Goal: Information Seeking & Learning: Learn about a topic

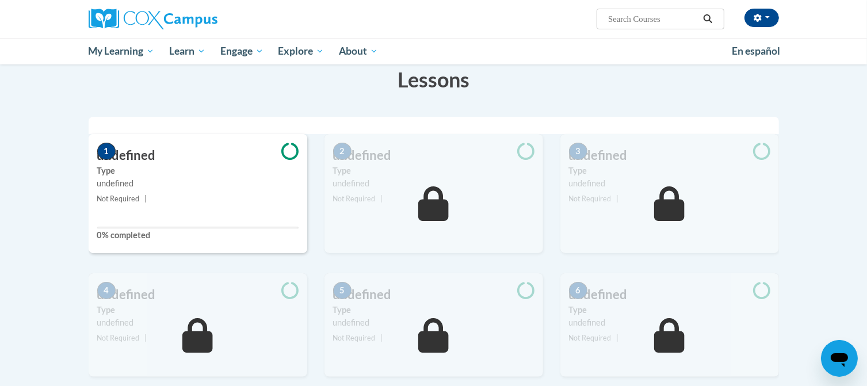
scroll to position [184, 0]
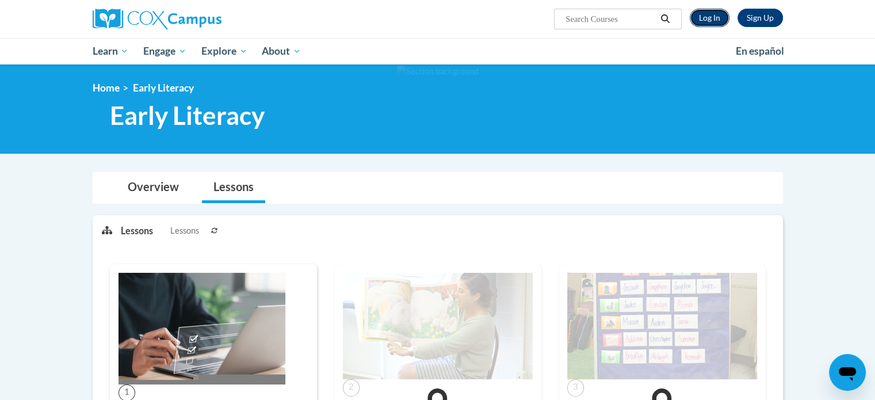
click at [700, 18] on link "Log In" at bounding box center [710, 18] width 40 height 18
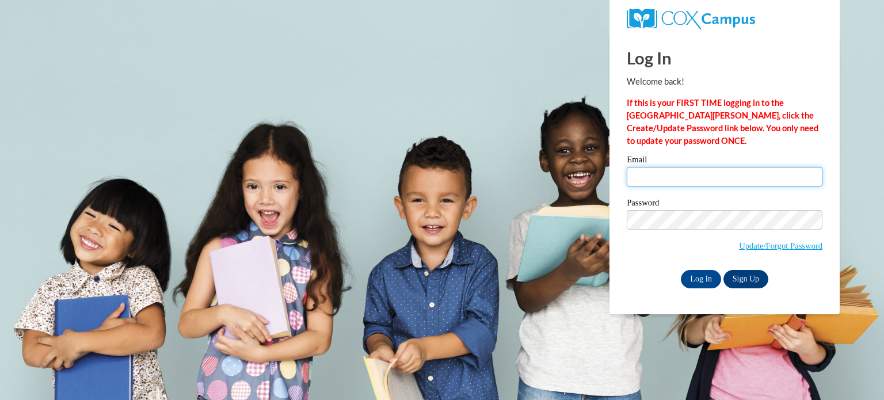
click at [670, 174] on input "Email" at bounding box center [725, 177] width 196 height 20
type input "mkrah@gracesystem.org"
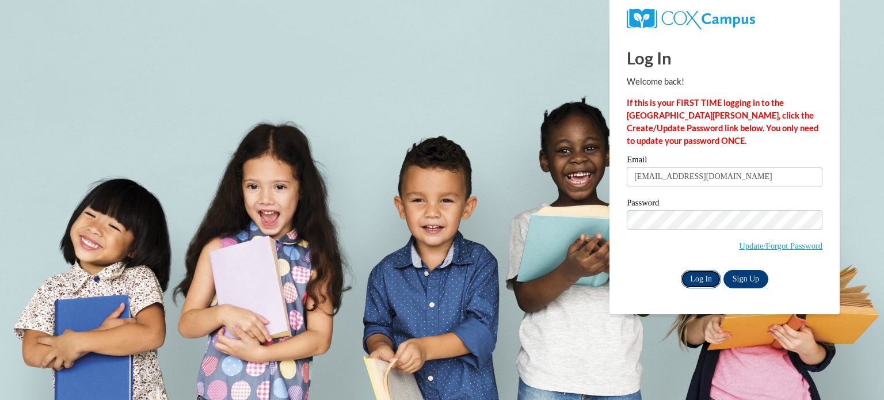
click at [709, 283] on input "Log In" at bounding box center [701, 279] width 40 height 18
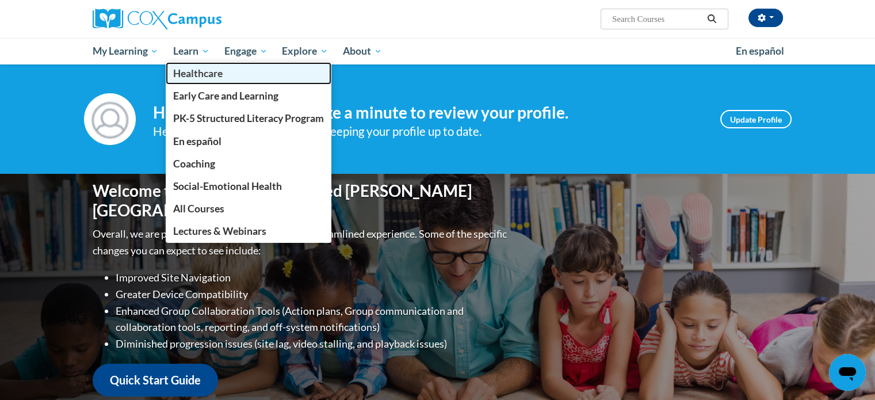
click at [184, 63] on link "Healthcare" at bounding box center [249, 73] width 166 height 22
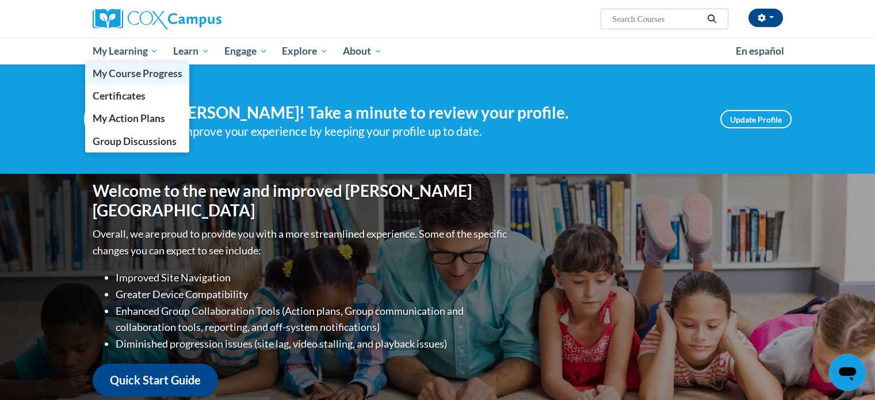
click at [116, 63] on link "My Course Progress" at bounding box center [137, 73] width 105 height 22
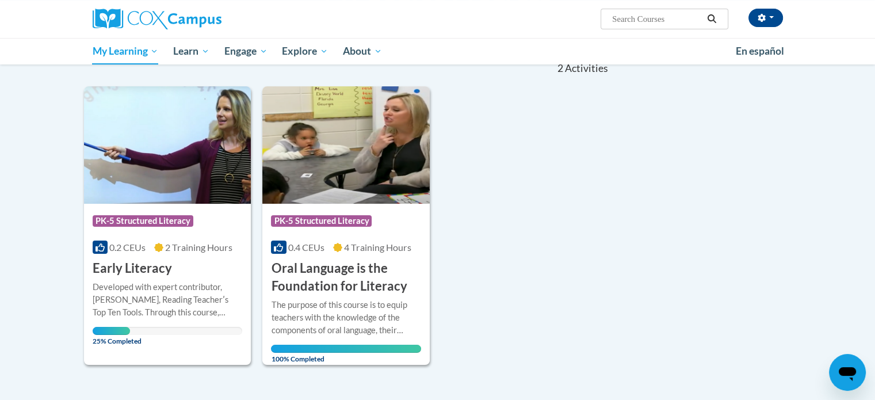
scroll to position [125, 0]
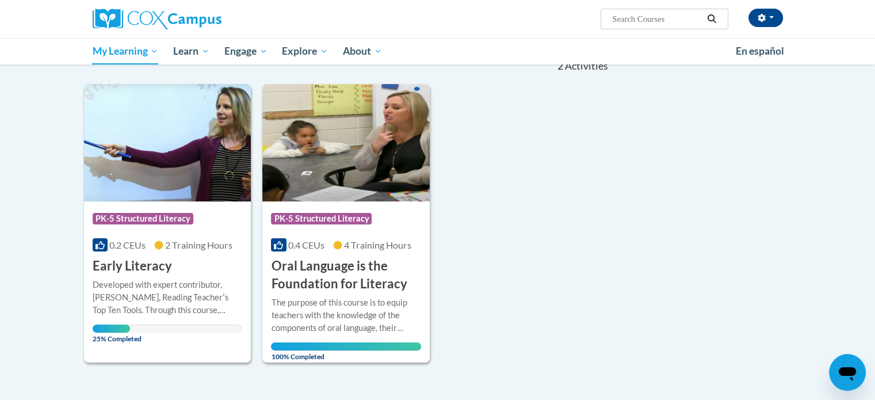
click at [146, 233] on div "Course Category: PK-5 Structured Literacy 0.2 CEUs 2 Training Hours COURSE Earl…" at bounding box center [167, 238] width 167 height 74
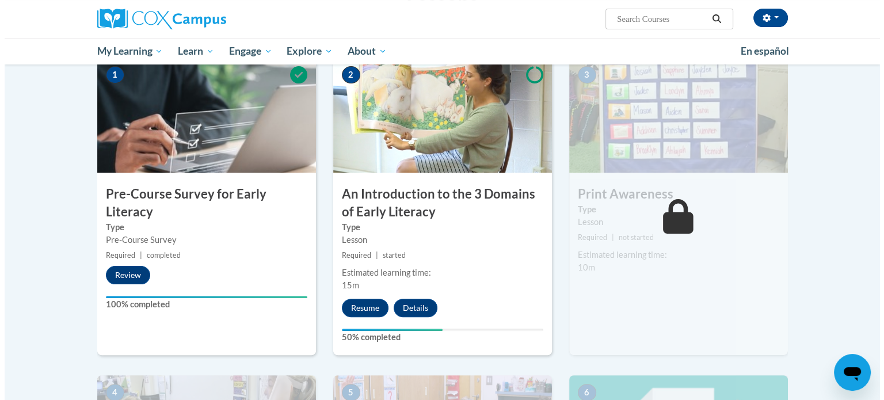
scroll to position [282, 0]
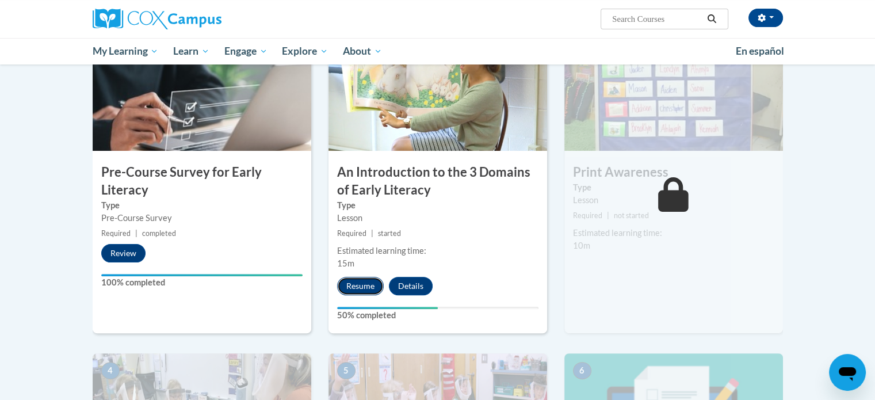
click at [347, 285] on button "Resume" at bounding box center [360, 286] width 47 height 18
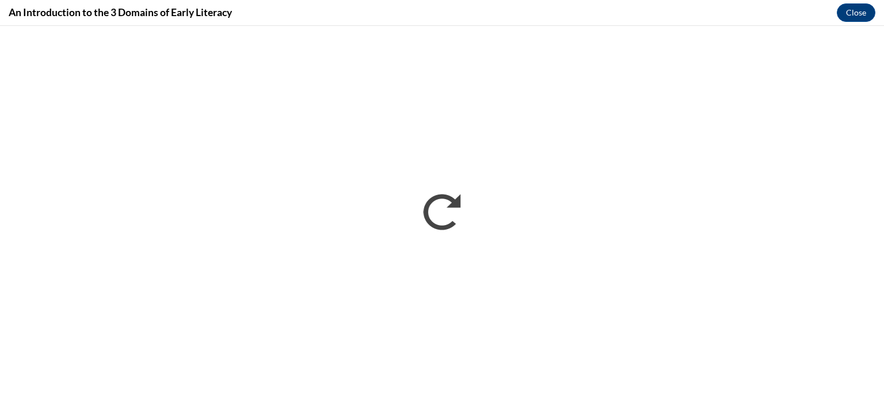
scroll to position [0, 0]
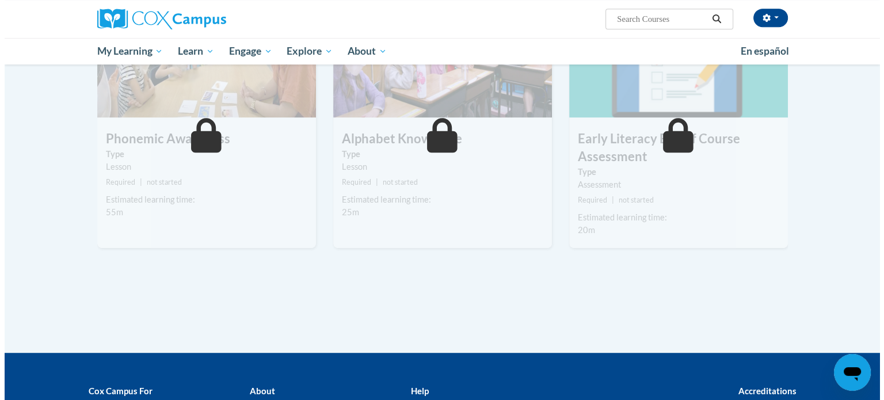
scroll to position [345, 0]
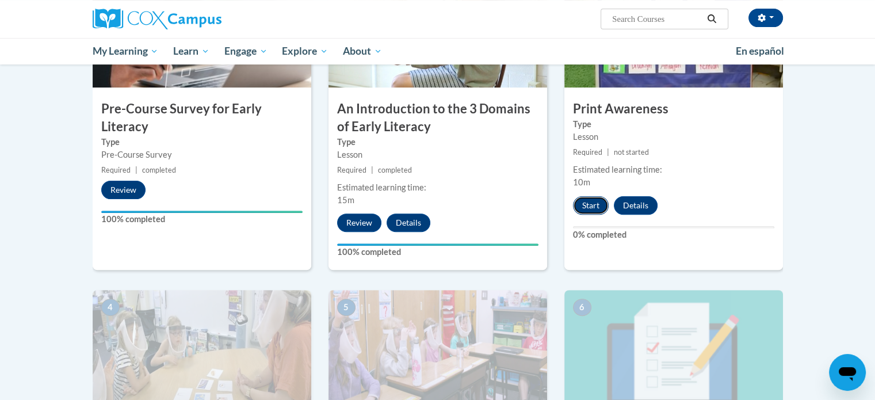
click at [589, 199] on button "Start" at bounding box center [591, 205] width 36 height 18
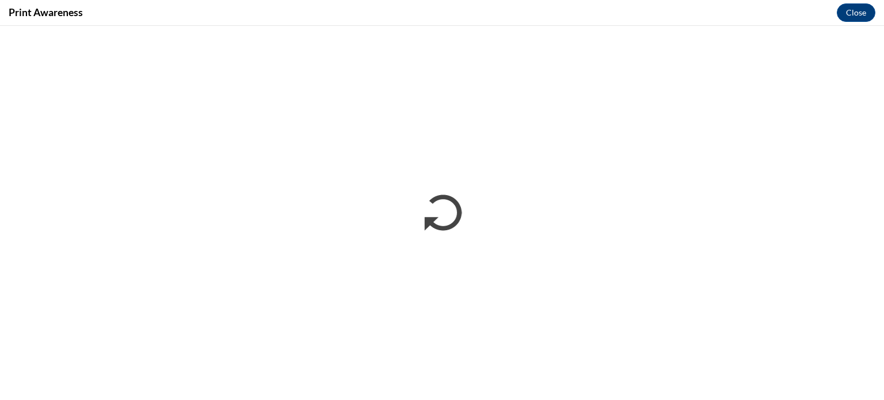
scroll to position [0, 0]
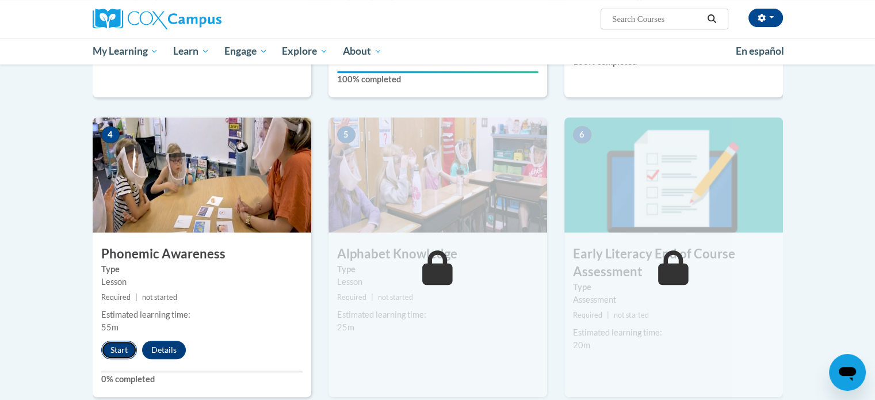
click at [116, 348] on button "Start" at bounding box center [119, 350] width 36 height 18
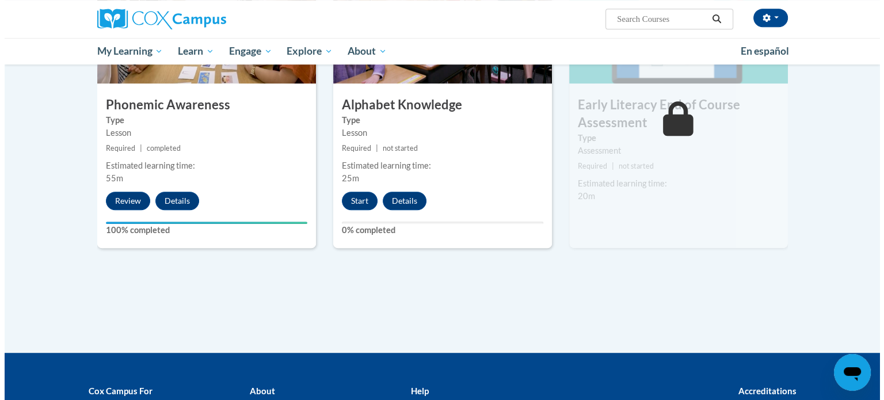
scroll to position [663, 0]
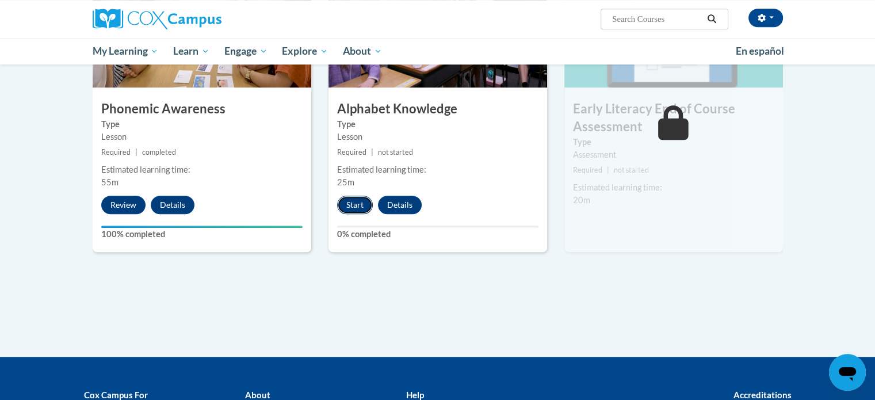
click at [353, 208] on button "Start" at bounding box center [355, 205] width 36 height 18
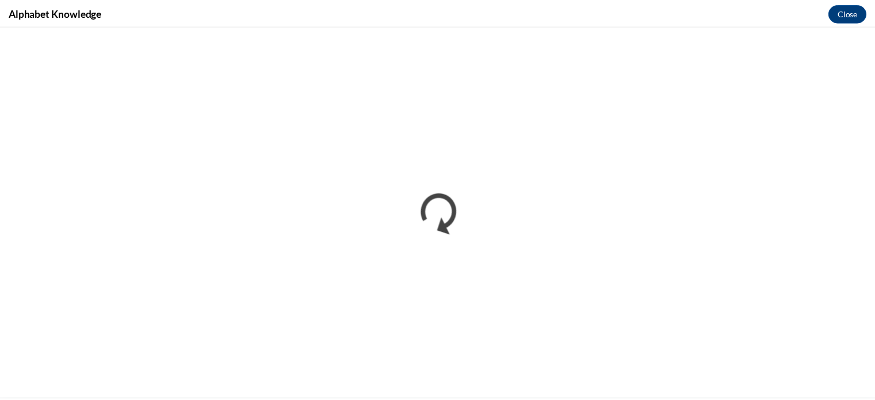
scroll to position [0, 0]
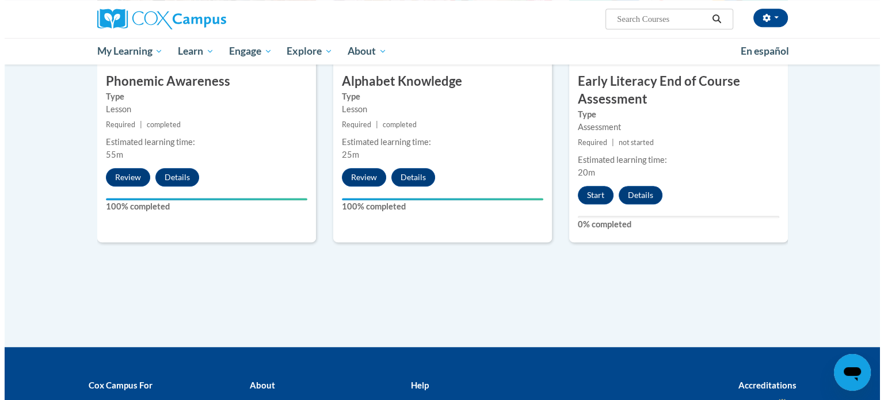
scroll to position [633, 0]
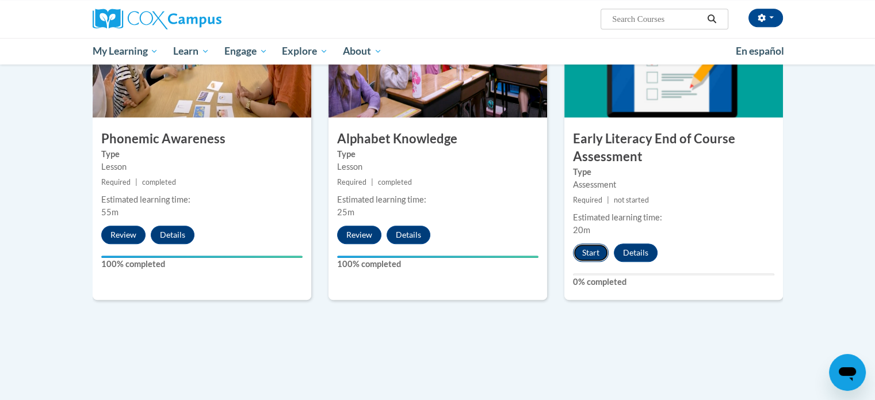
click at [579, 250] on button "Start" at bounding box center [591, 252] width 36 height 18
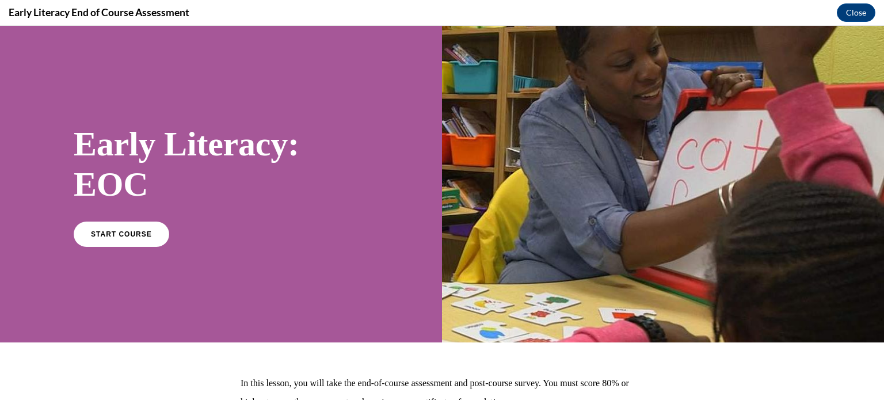
scroll to position [0, 0]
click at [135, 230] on span "START COURSE" at bounding box center [121, 234] width 64 height 9
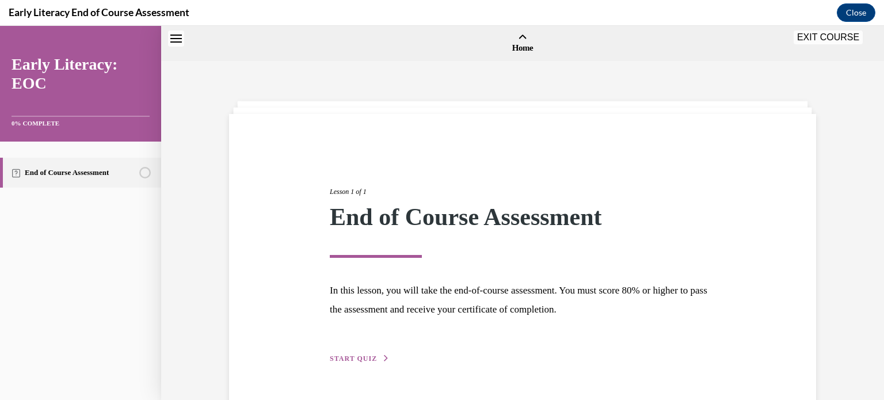
scroll to position [36, 0]
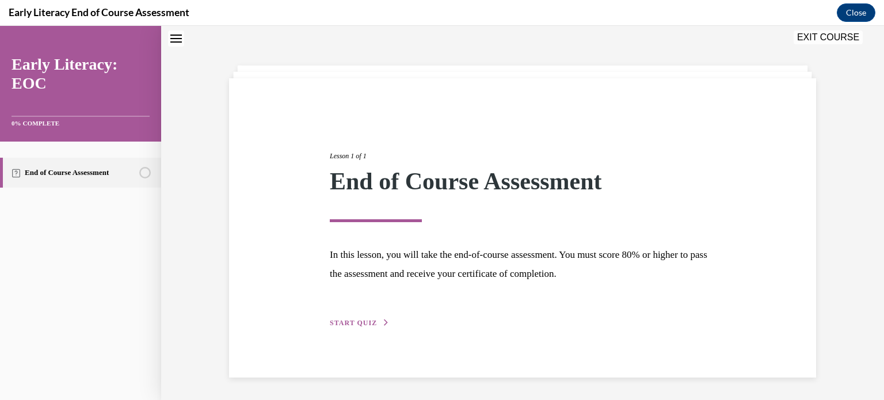
click at [371, 322] on button "START QUIZ" at bounding box center [360, 323] width 60 height 10
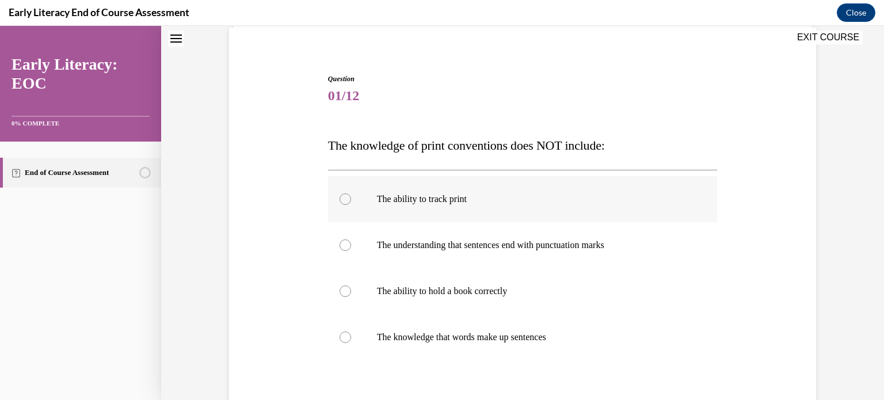
scroll to position [93, 0]
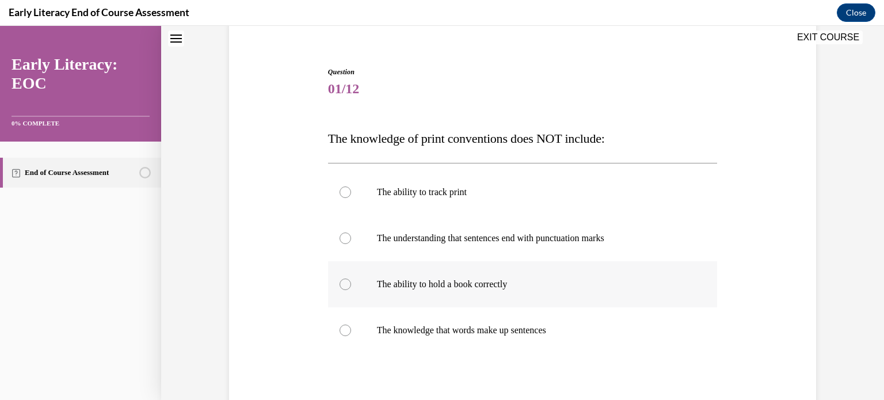
click at [473, 296] on div at bounding box center [523, 284] width 390 height 46
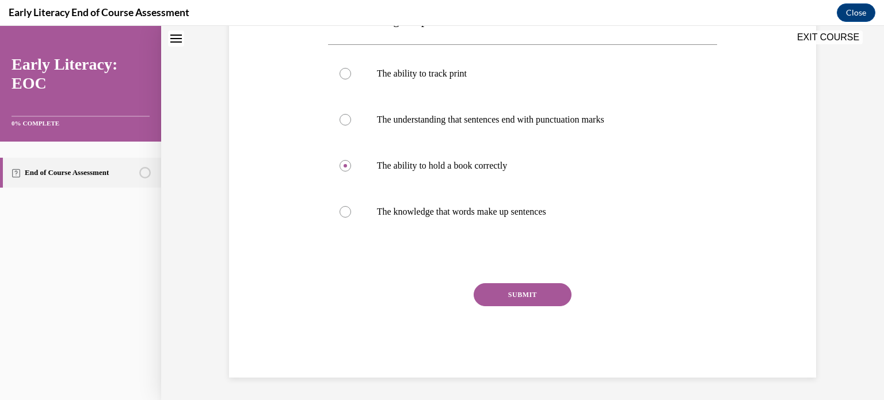
click at [500, 295] on button "SUBMIT" at bounding box center [523, 294] width 98 height 23
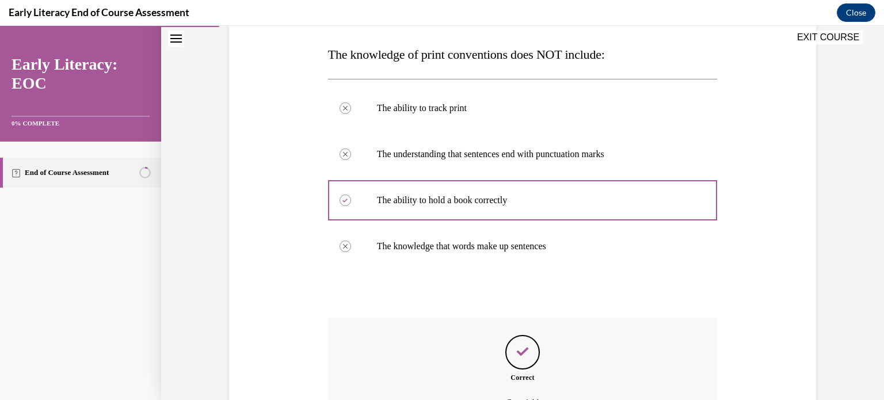
scroll to position [305, 0]
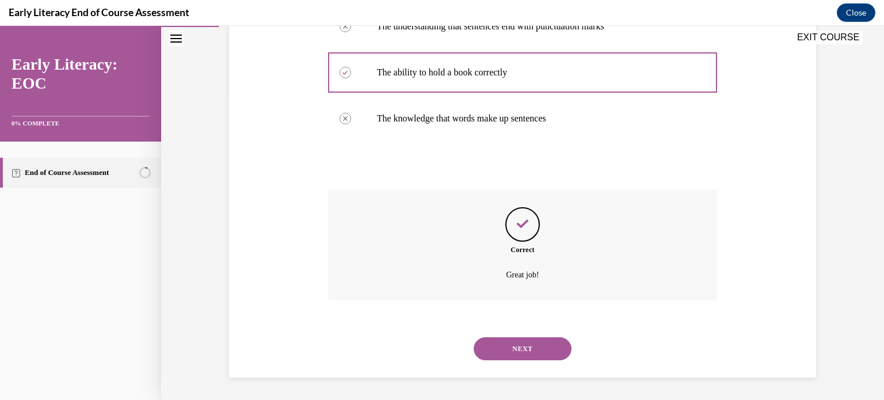
click at [524, 344] on button "NEXT" at bounding box center [523, 348] width 98 height 23
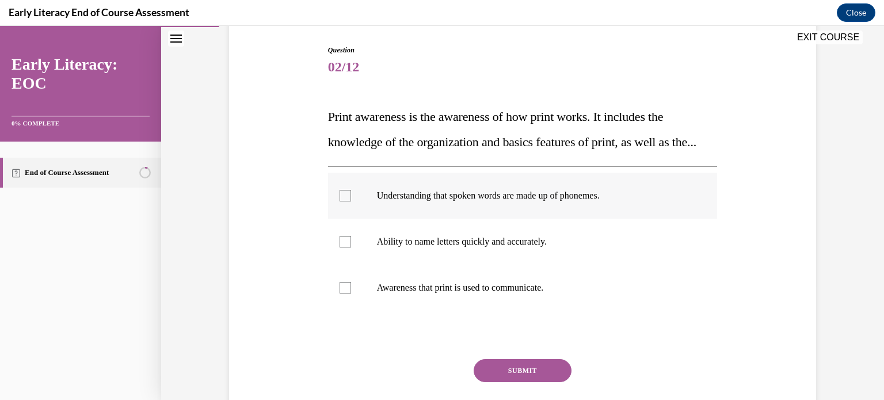
scroll to position [173, 0]
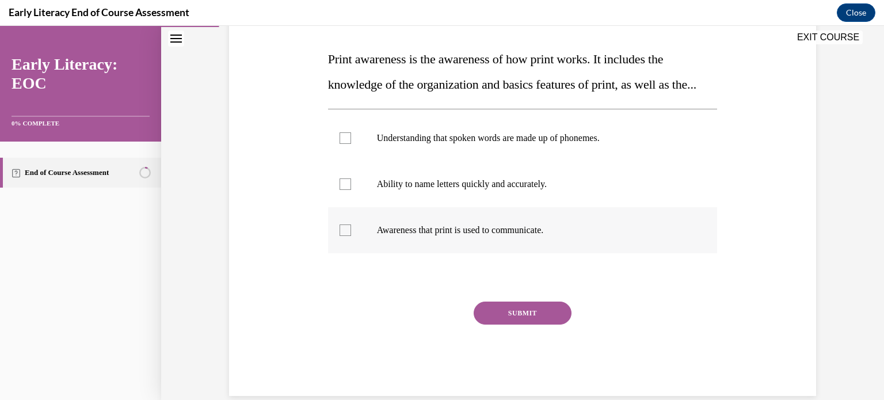
click at [516, 236] on p "Awareness that print is used to communicate." at bounding box center [533, 230] width 312 height 12
click at [531, 325] on button "SUBMIT" at bounding box center [523, 313] width 98 height 23
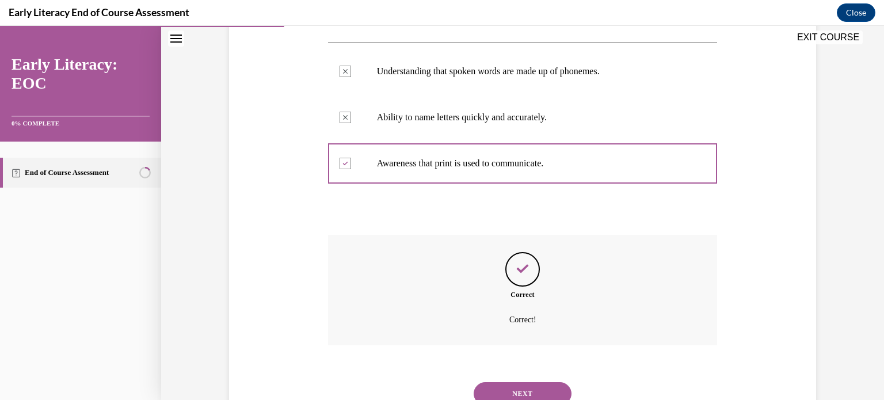
scroll to position [310, 0]
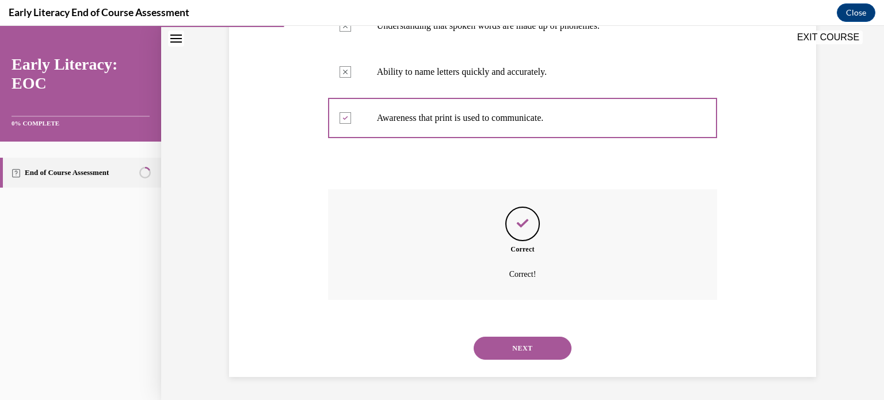
click at [531, 342] on button "NEXT" at bounding box center [523, 348] width 98 height 23
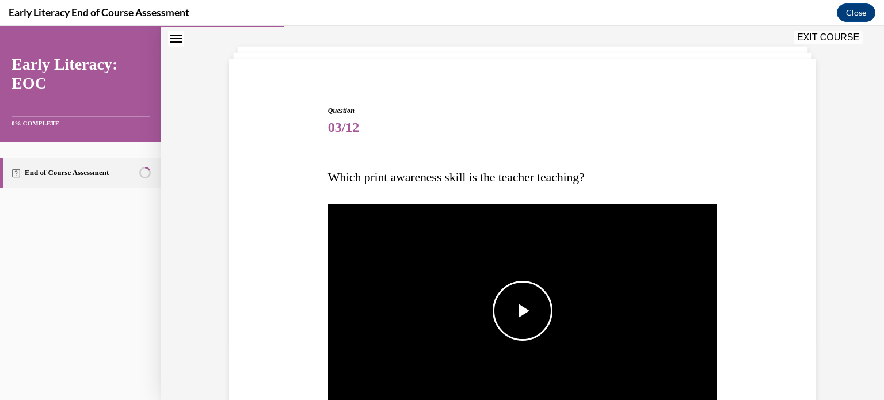
scroll to position [58, 0]
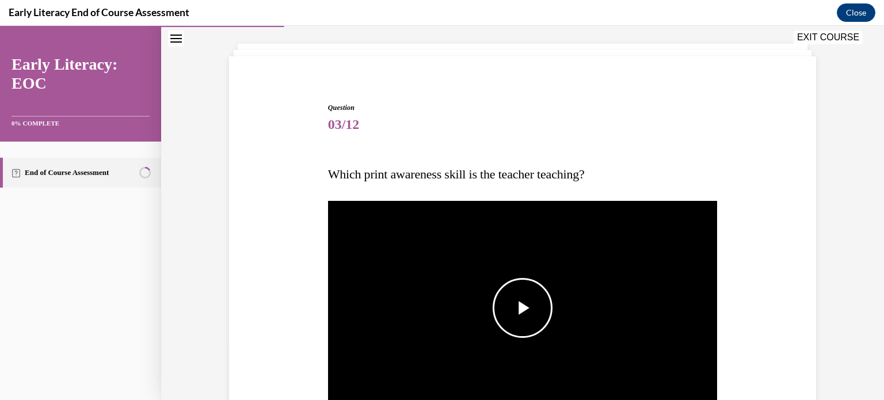
click at [481, 287] on img "Video player" at bounding box center [523, 308] width 390 height 219
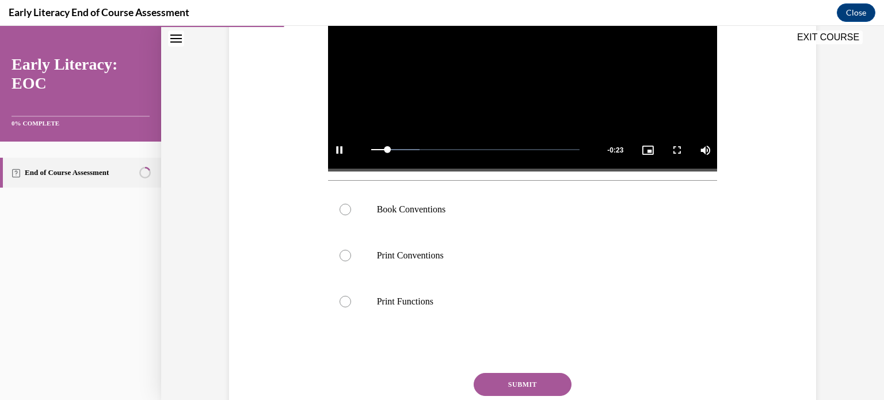
scroll to position [305, 0]
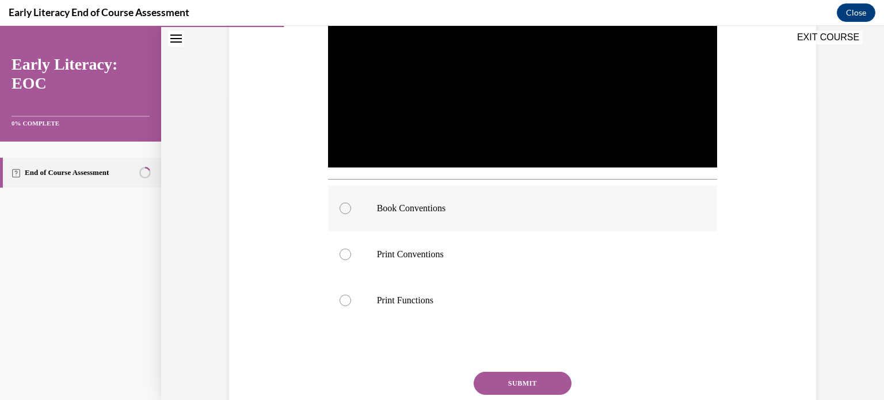
click at [392, 206] on p "Book Conventions" at bounding box center [533, 209] width 312 height 12
click at [533, 375] on button "SUBMIT" at bounding box center [523, 383] width 98 height 23
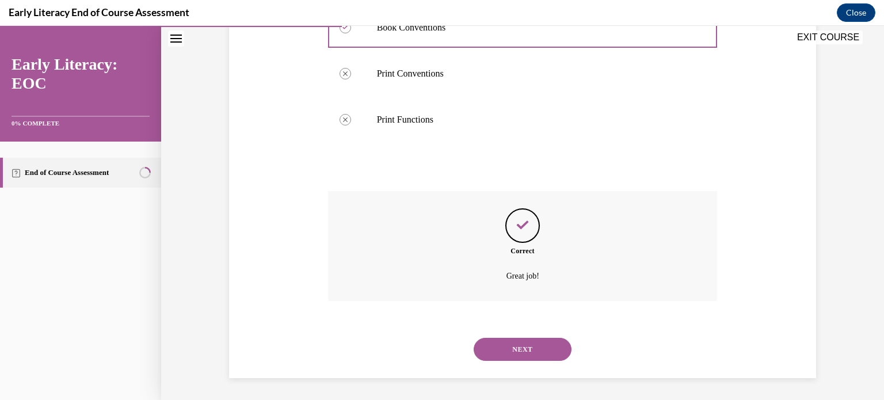
scroll to position [486, 0]
click at [522, 349] on button "NEXT" at bounding box center [523, 348] width 98 height 23
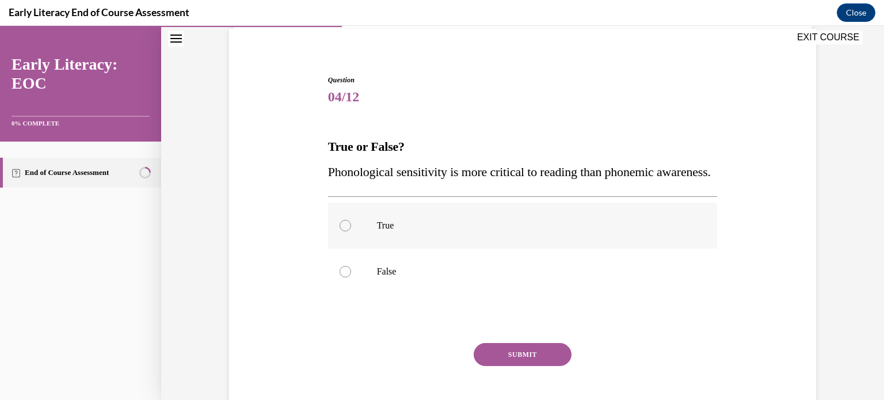
scroll to position [115, 0]
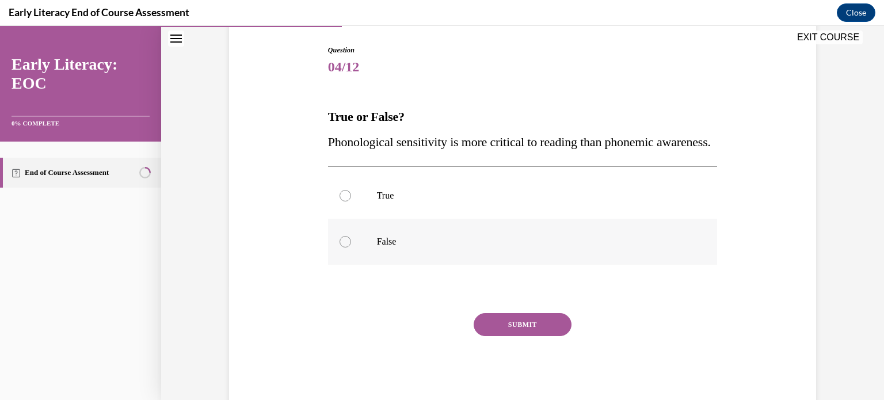
click at [366, 264] on div at bounding box center [523, 242] width 390 height 46
click at [518, 336] on button "SUBMIT" at bounding box center [523, 324] width 98 height 23
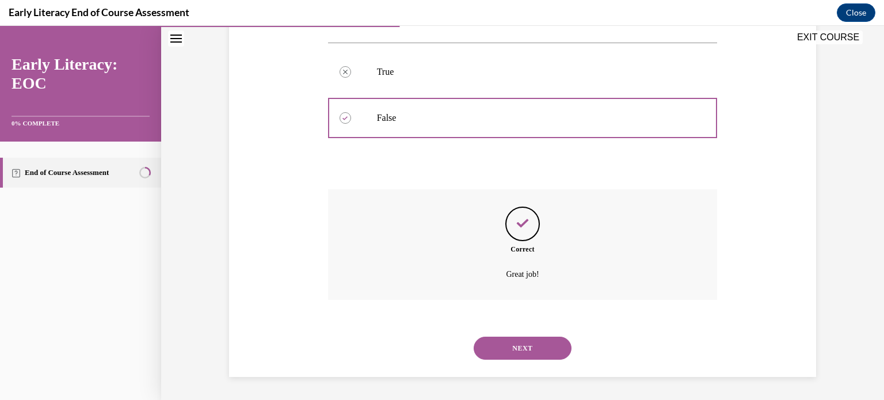
scroll to position [264, 0]
click at [524, 357] on button "NEXT" at bounding box center [523, 348] width 98 height 23
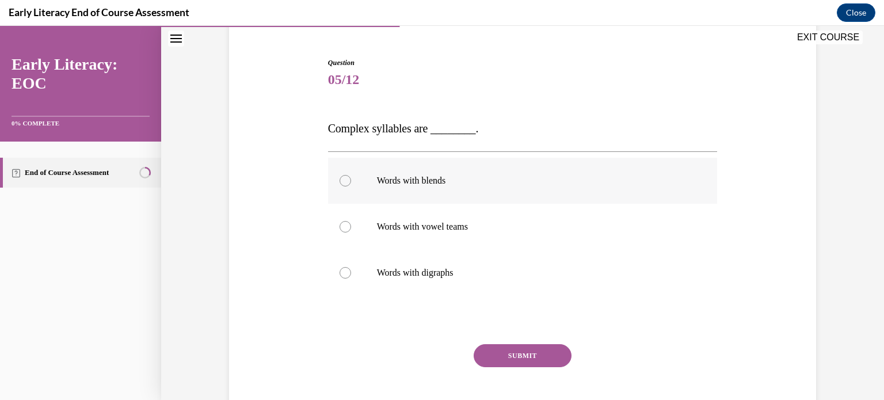
scroll to position [115, 0]
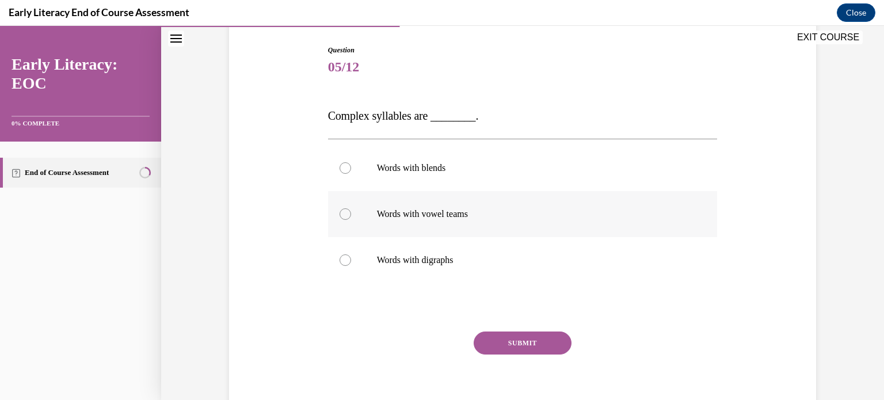
click at [380, 217] on p "Words with vowel teams" at bounding box center [533, 214] width 312 height 12
click at [507, 345] on button "SUBMIT" at bounding box center [523, 342] width 98 height 23
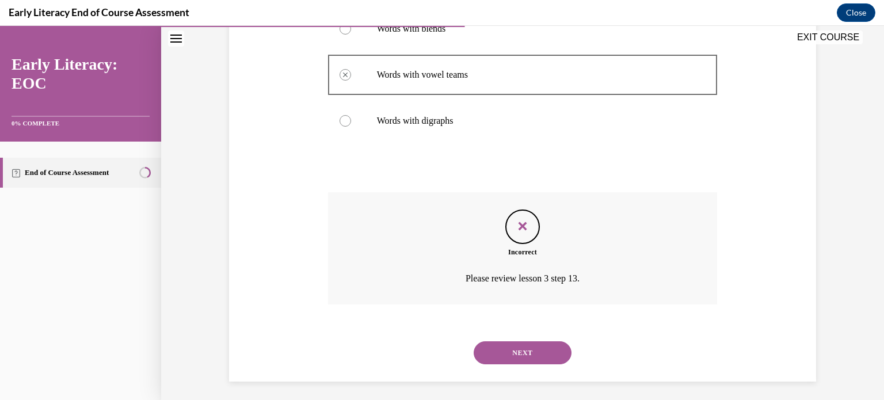
scroll to position [258, 0]
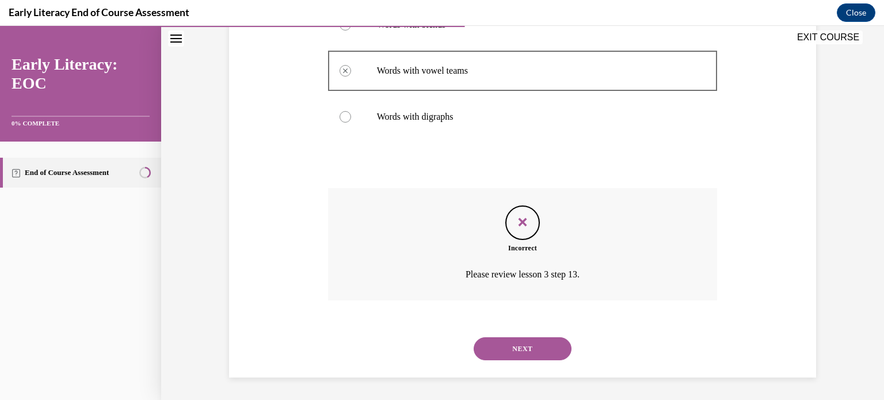
click at [545, 356] on button "NEXT" at bounding box center [523, 348] width 98 height 23
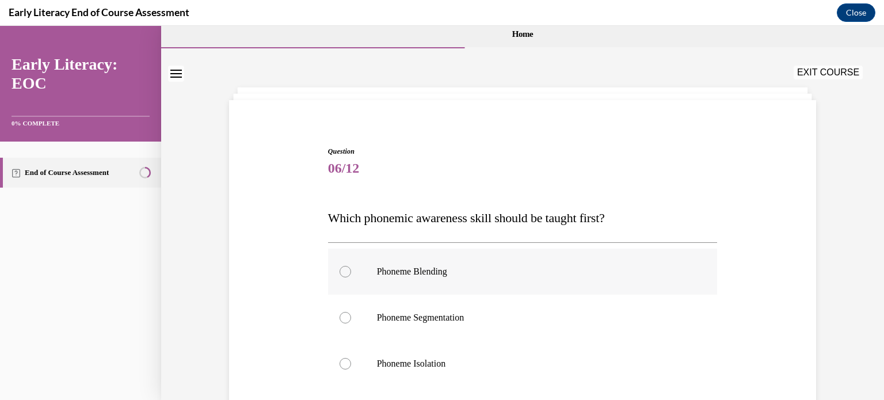
scroll to position [58, 0]
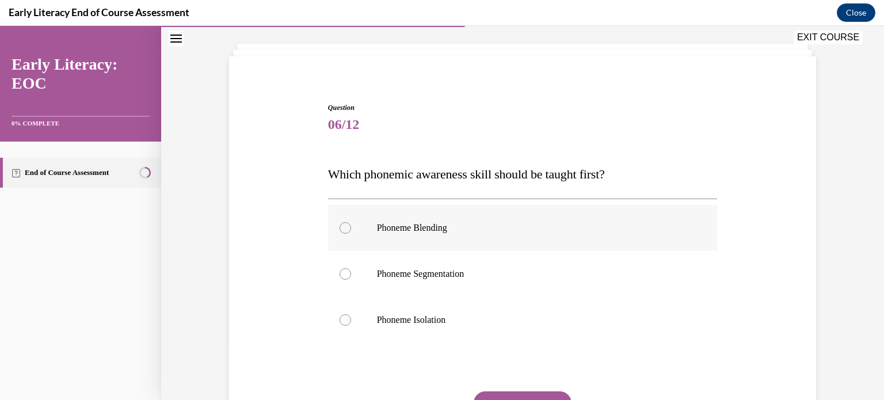
click at [393, 227] on p "Phoneme Blending" at bounding box center [533, 228] width 312 height 12
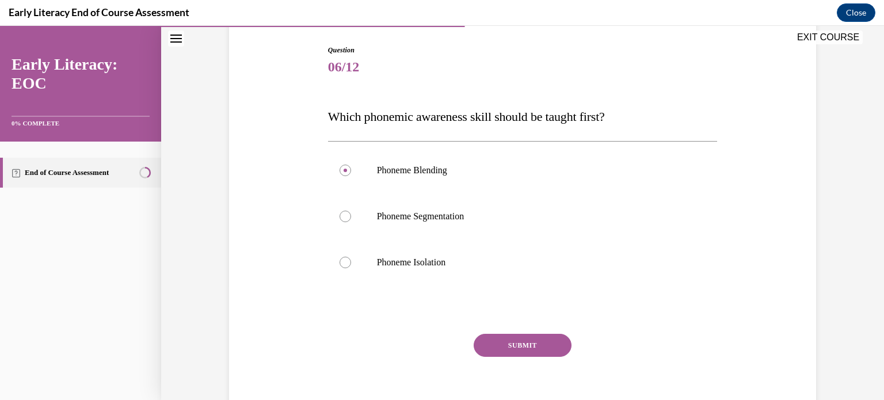
click at [536, 340] on button "SUBMIT" at bounding box center [523, 345] width 98 height 23
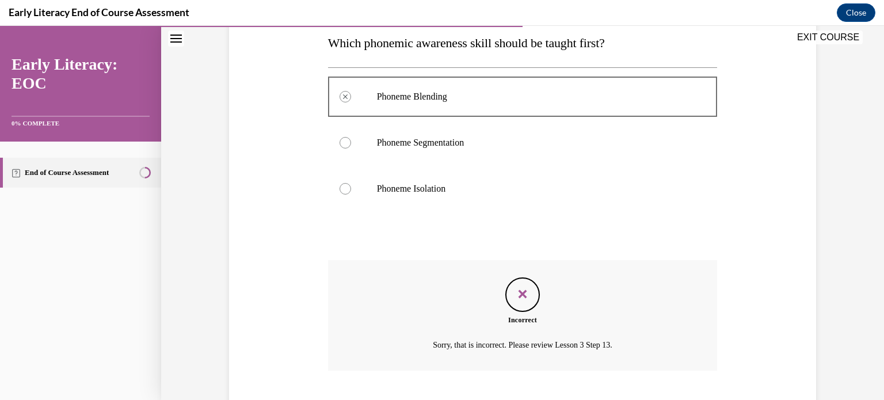
scroll to position [259, 0]
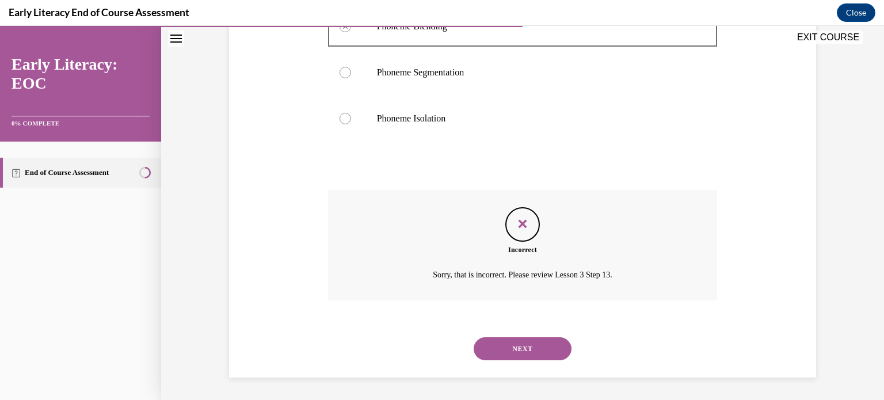
click at [506, 352] on button "NEXT" at bounding box center [523, 348] width 98 height 23
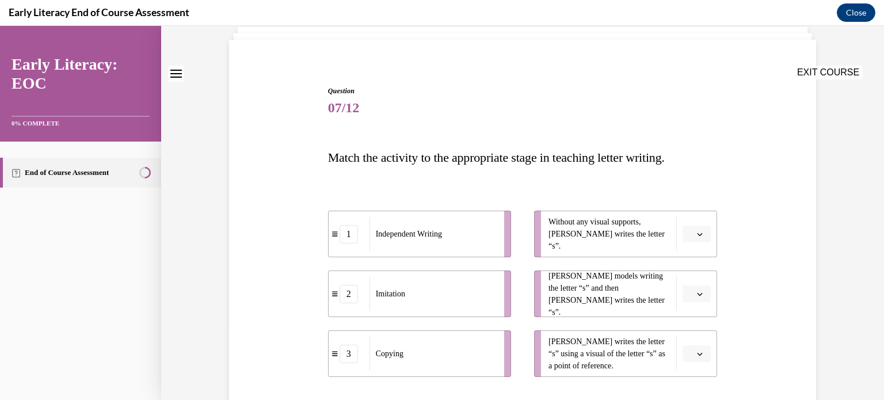
scroll to position [115, 0]
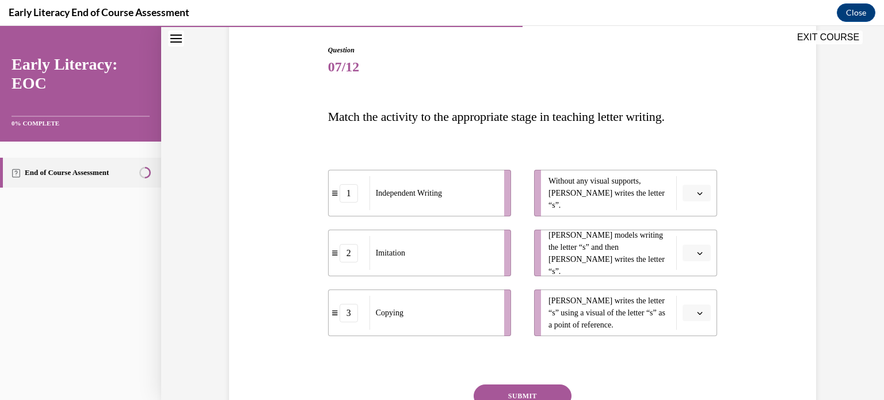
click at [696, 196] on span "button" at bounding box center [700, 193] width 8 height 8
click at [697, 196] on icon "button" at bounding box center [700, 193] width 6 height 6
click at [696, 196] on span "button" at bounding box center [700, 193] width 8 height 8
click at [689, 242] on span "1" at bounding box center [688, 241] width 4 height 9
click at [697, 254] on icon "button" at bounding box center [700, 253] width 6 height 6
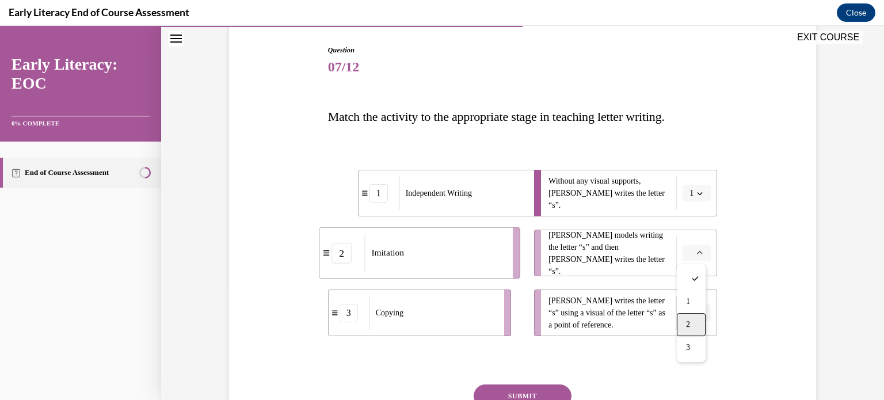
click at [689, 324] on span "2" at bounding box center [688, 324] width 4 height 9
click at [690, 322] on li "Tina writes the letter “s” using a visual of the letter “s” as a point of refer…" at bounding box center [625, 312] width 183 height 47
click at [690, 313] on button "button" at bounding box center [696, 312] width 28 height 17
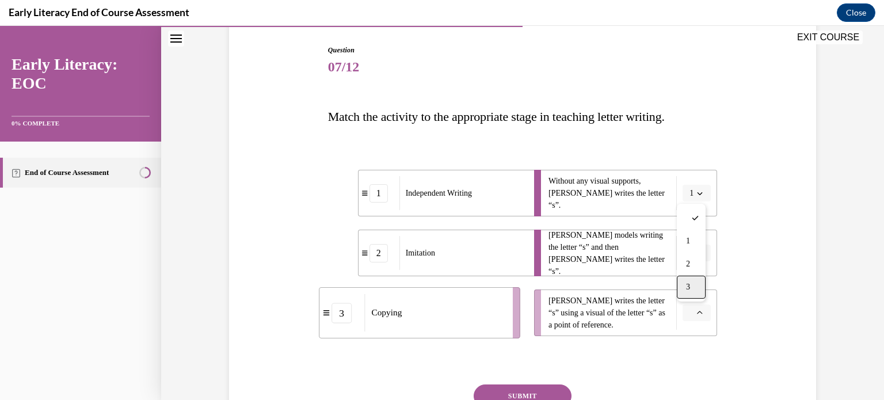
click at [690, 284] on div "3" at bounding box center [691, 287] width 29 height 23
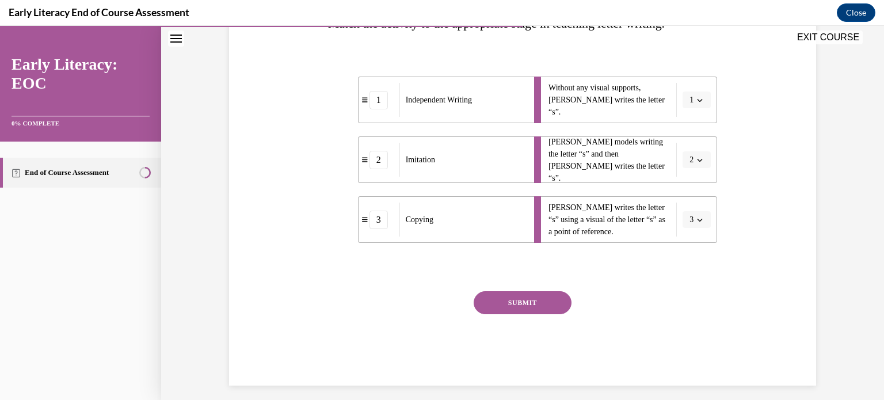
scroll to position [216, 0]
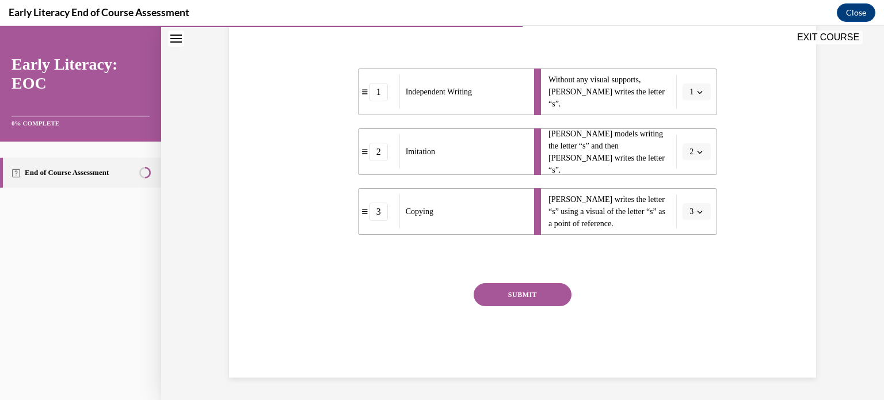
click at [530, 292] on button "SUBMIT" at bounding box center [523, 294] width 98 height 23
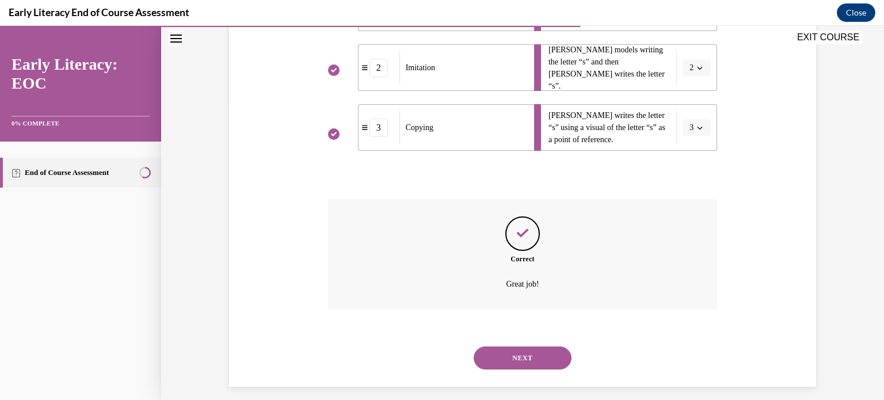
scroll to position [310, 0]
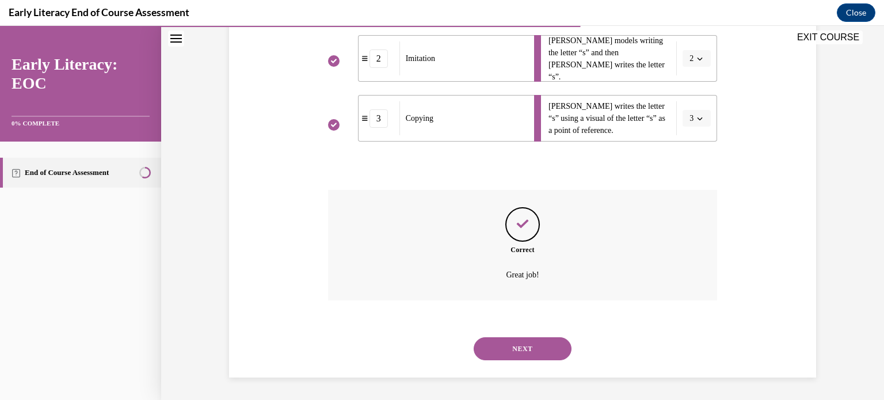
click at [523, 342] on button "NEXT" at bounding box center [523, 348] width 98 height 23
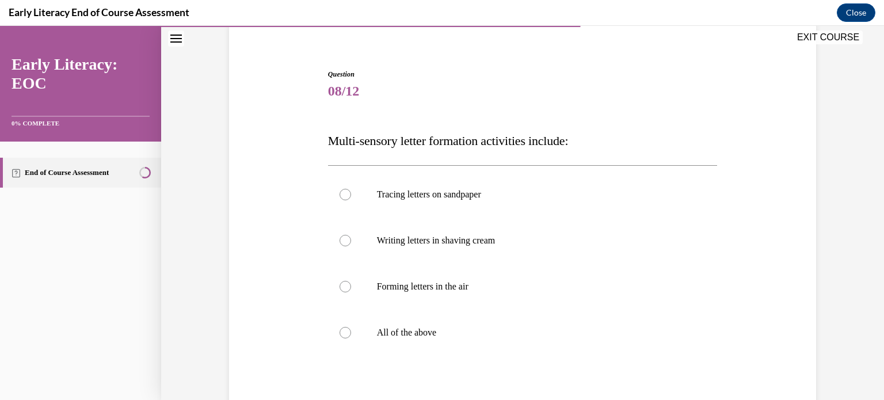
scroll to position [115, 0]
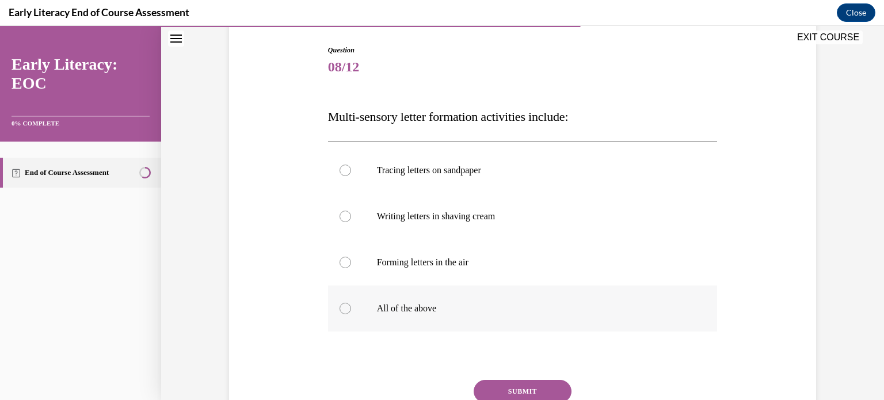
click at [381, 305] on p "All of the above" at bounding box center [533, 309] width 312 height 12
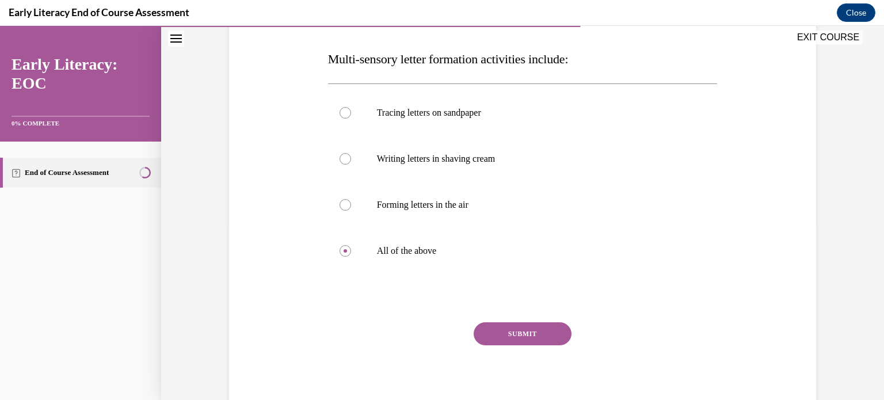
click at [541, 330] on button "SUBMIT" at bounding box center [523, 333] width 98 height 23
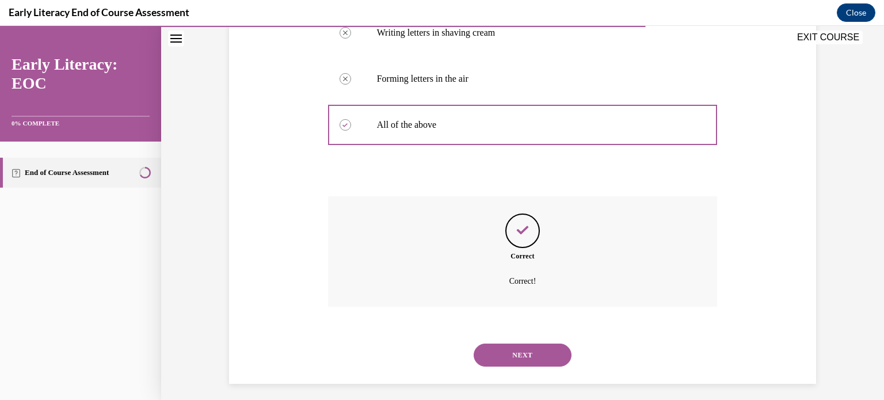
scroll to position [305, 0]
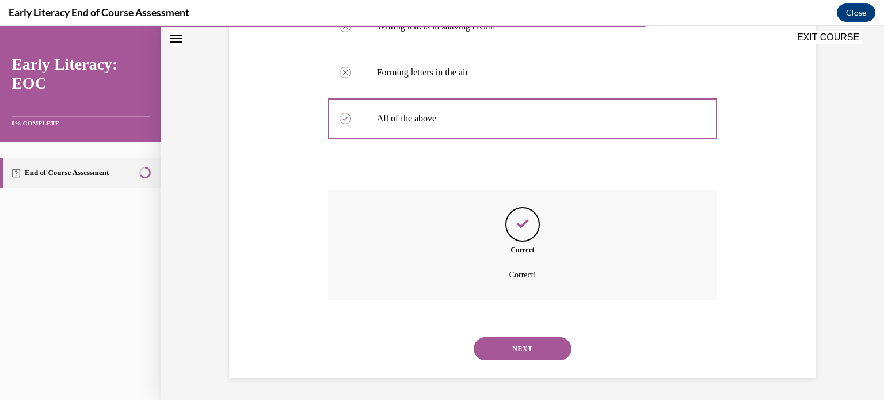
click at [525, 342] on button "NEXT" at bounding box center [523, 348] width 98 height 23
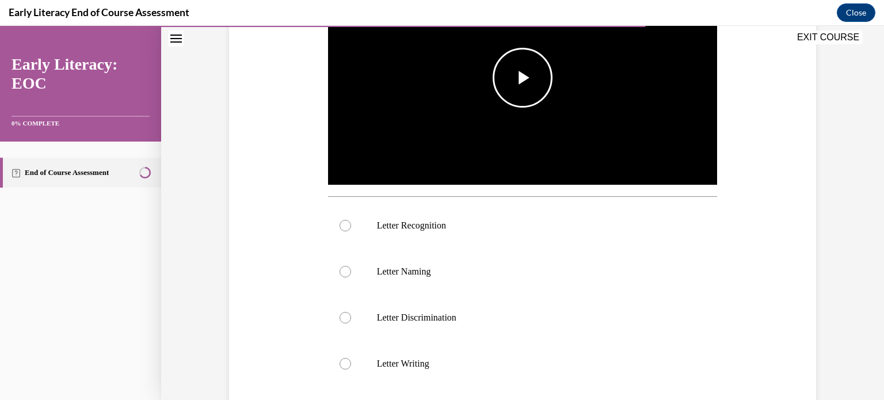
click at [522, 78] on span "Video player" at bounding box center [522, 78] width 0 height 0
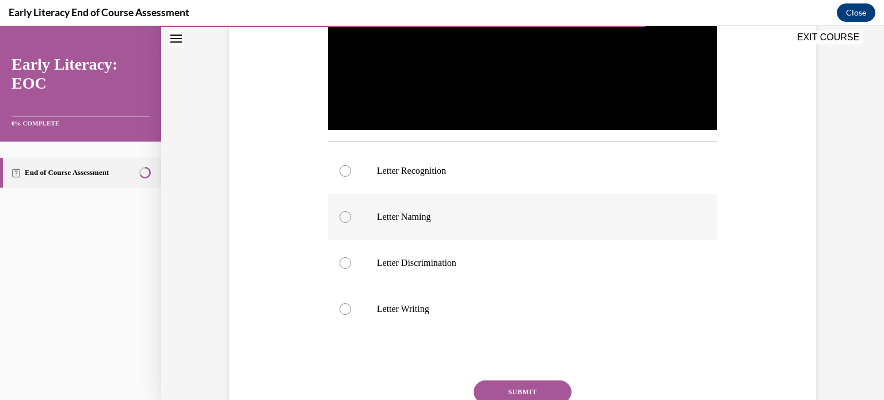
scroll to position [345, 0]
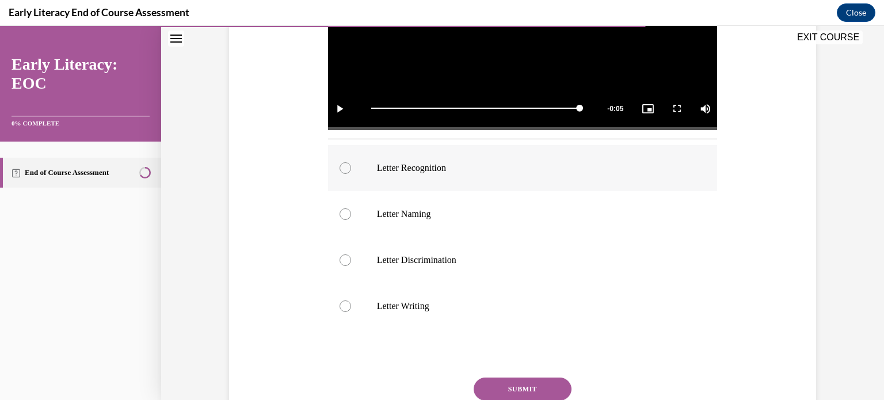
click at [391, 157] on div at bounding box center [523, 168] width 390 height 46
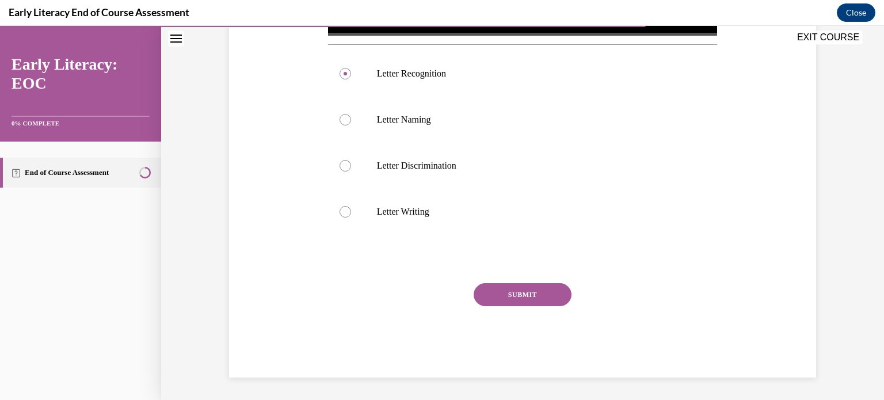
click at [532, 302] on button "SUBMIT" at bounding box center [523, 294] width 98 height 23
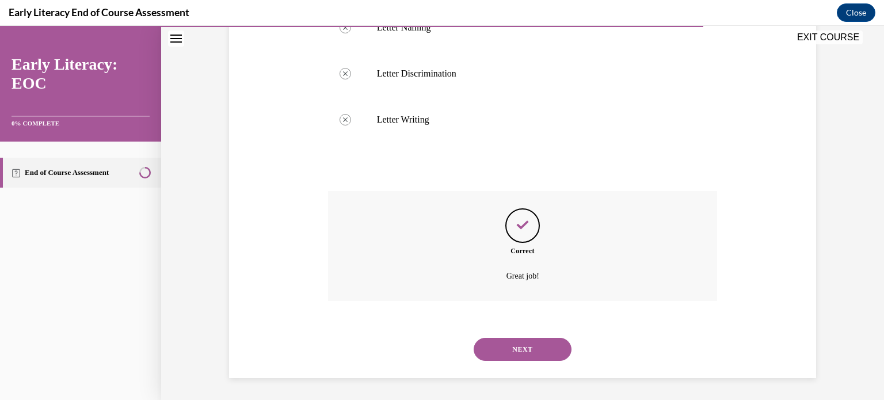
scroll to position [532, 0]
click at [532, 342] on button "NEXT" at bounding box center [523, 348] width 98 height 23
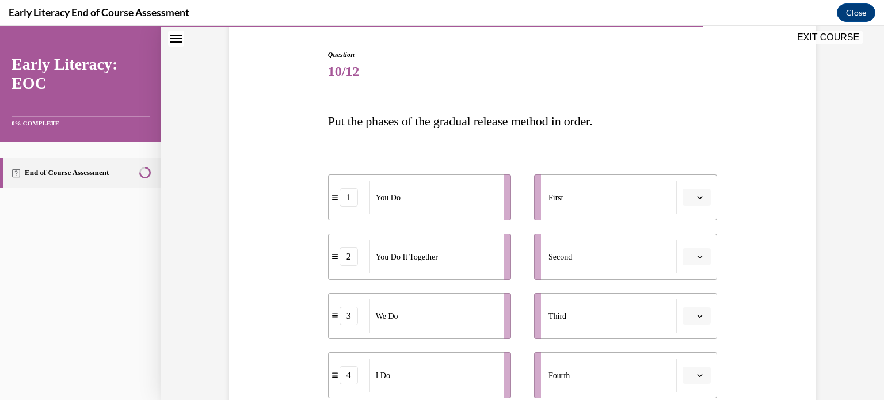
scroll to position [173, 0]
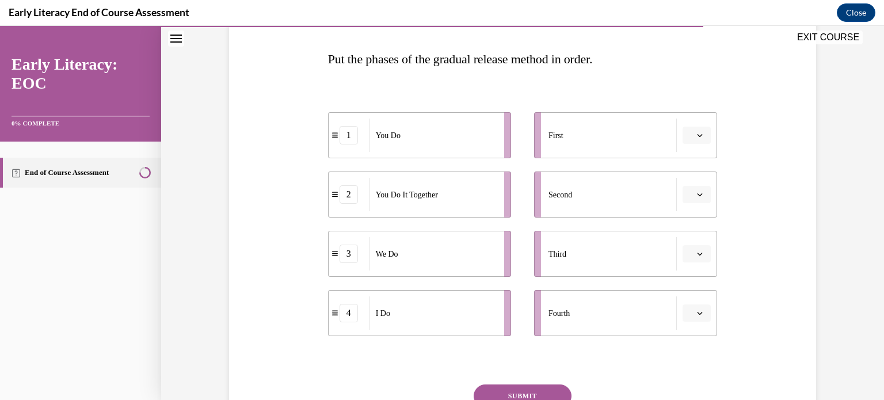
click at [701, 135] on button "button" at bounding box center [696, 135] width 28 height 17
click at [693, 250] on div "4" at bounding box center [691, 253] width 29 height 23
click at [689, 194] on span "Please select an option" at bounding box center [691, 195] width 4 height 12
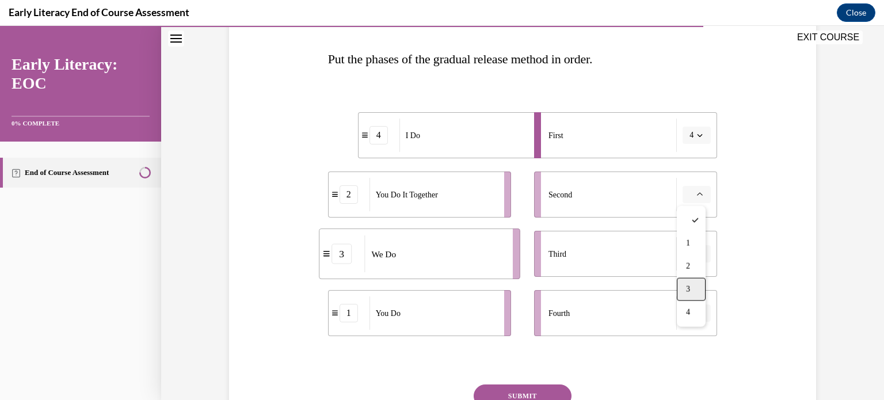
click at [696, 282] on div "3" at bounding box center [691, 289] width 29 height 23
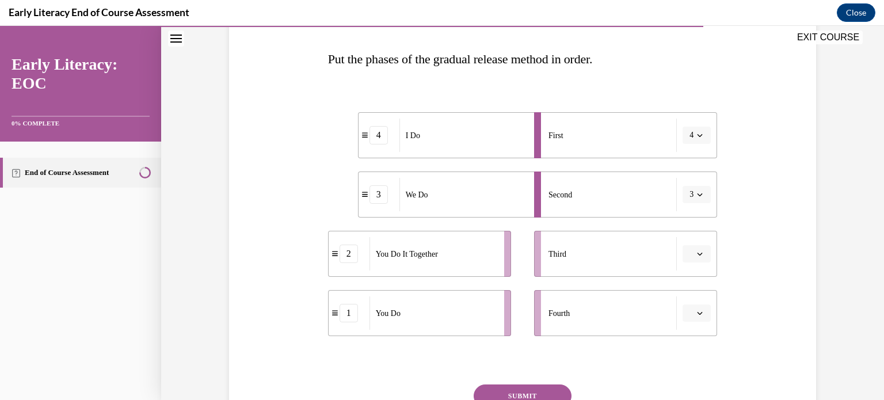
click at [697, 251] on icon "button" at bounding box center [700, 254] width 6 height 6
click at [697, 316] on div "2" at bounding box center [691, 325] width 29 height 23
click at [698, 317] on button "button" at bounding box center [696, 312] width 28 height 17
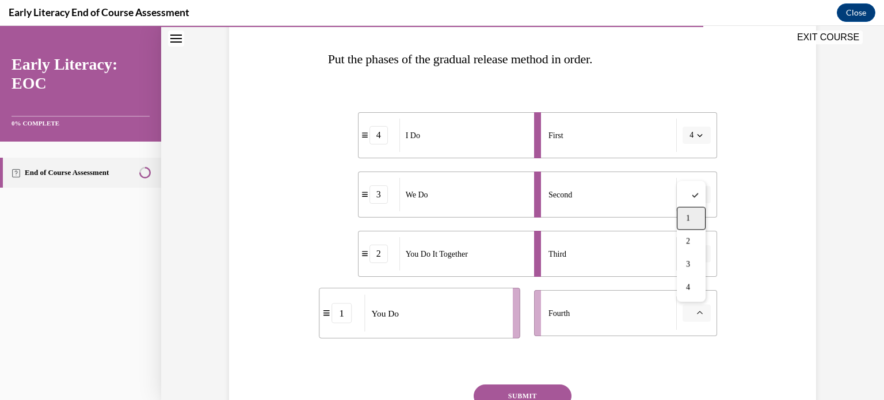
click at [688, 224] on div "1" at bounding box center [691, 218] width 29 height 23
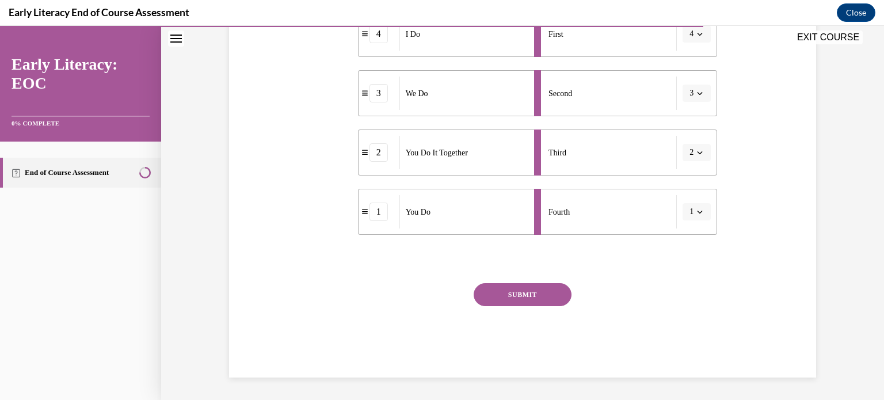
click at [539, 291] on button "SUBMIT" at bounding box center [523, 294] width 98 height 23
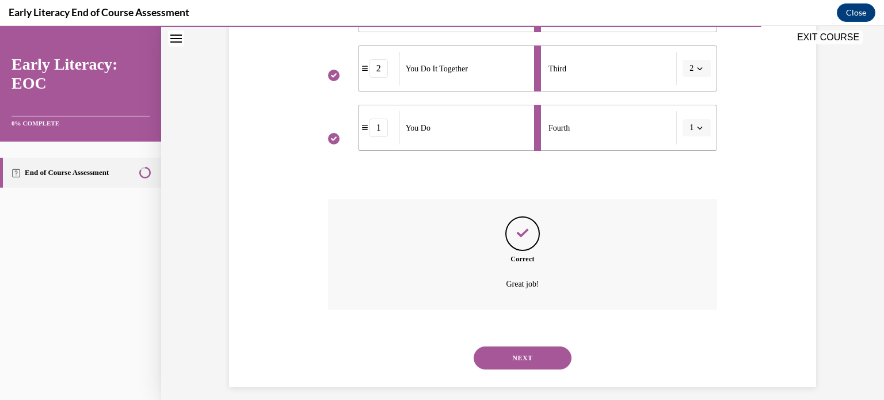
scroll to position [367, 0]
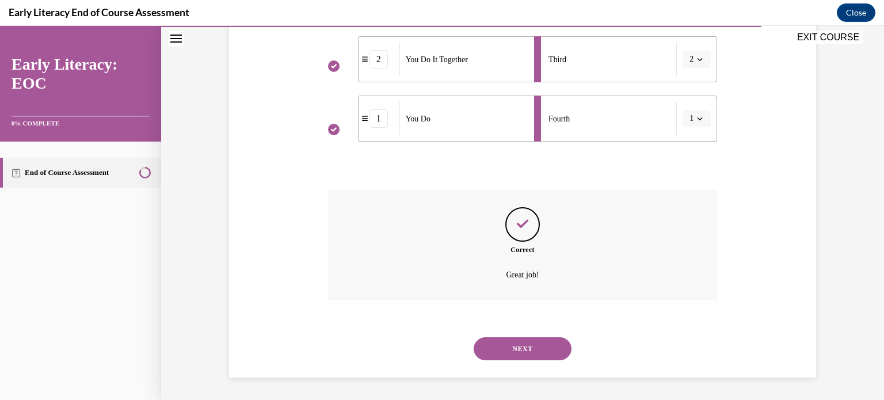
click at [522, 339] on button "NEXT" at bounding box center [523, 348] width 98 height 23
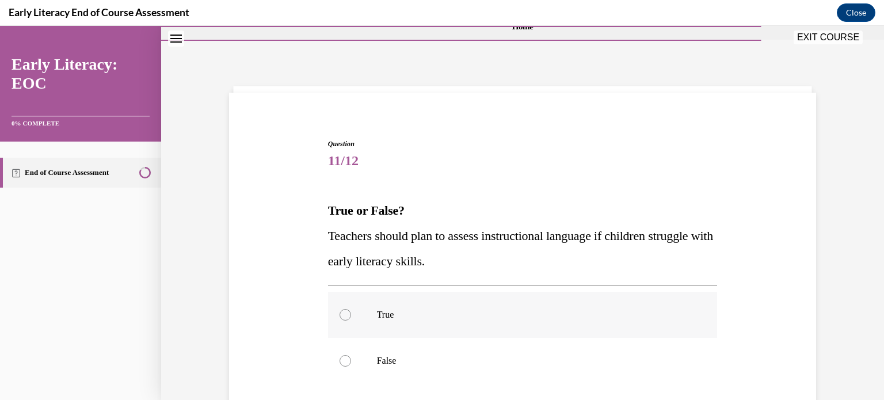
scroll to position [115, 0]
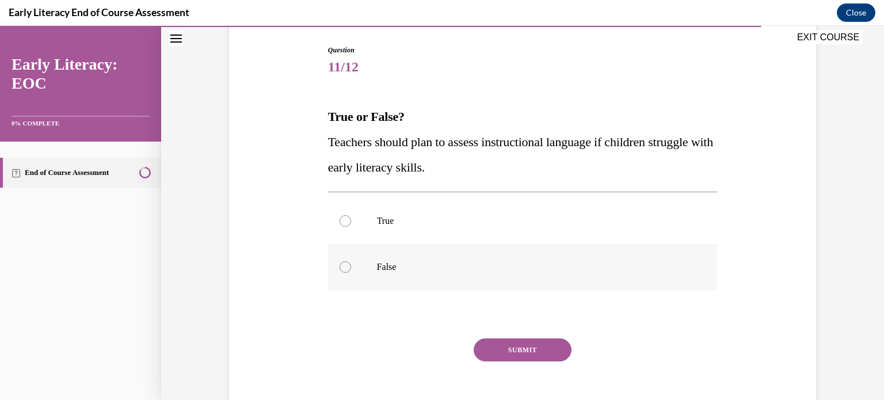
click at [393, 251] on div at bounding box center [523, 267] width 390 height 46
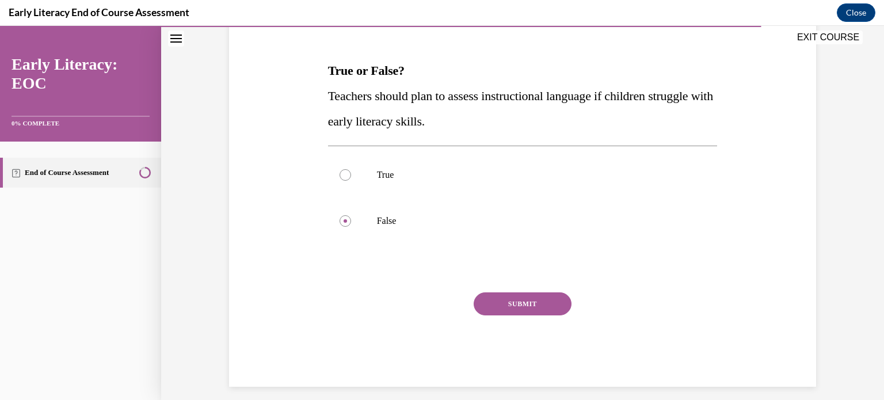
scroll to position [170, 0]
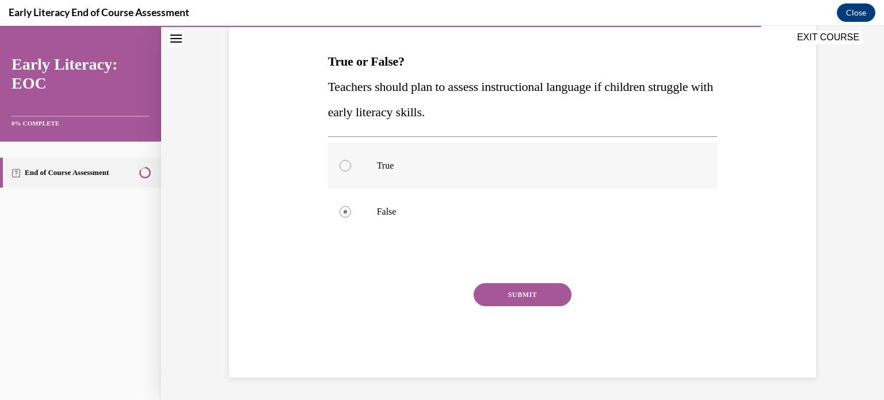
click at [399, 175] on div at bounding box center [523, 166] width 390 height 46
click at [527, 287] on button "SUBMIT" at bounding box center [523, 294] width 98 height 23
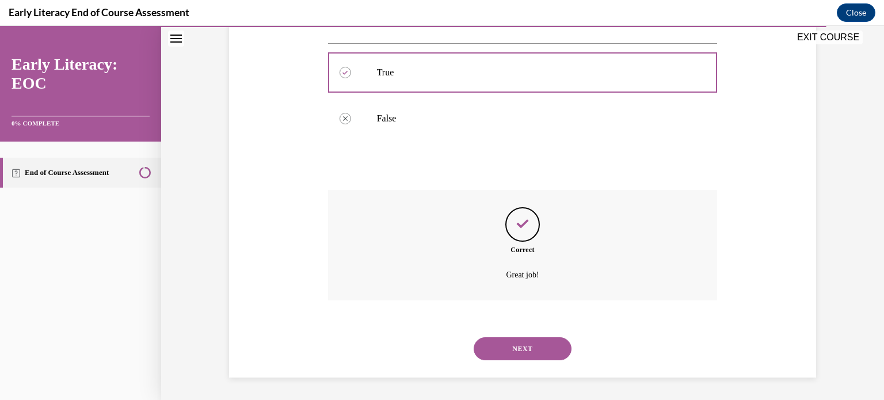
scroll to position [264, 0]
click at [528, 345] on button "NEXT" at bounding box center [523, 348] width 98 height 23
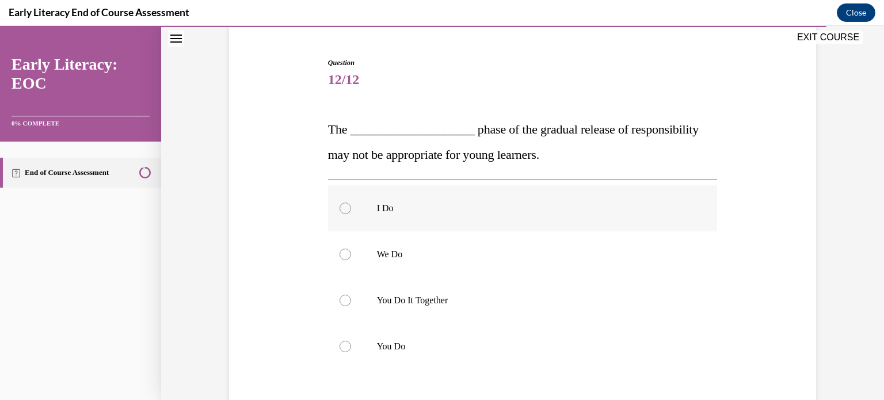
scroll to position [115, 0]
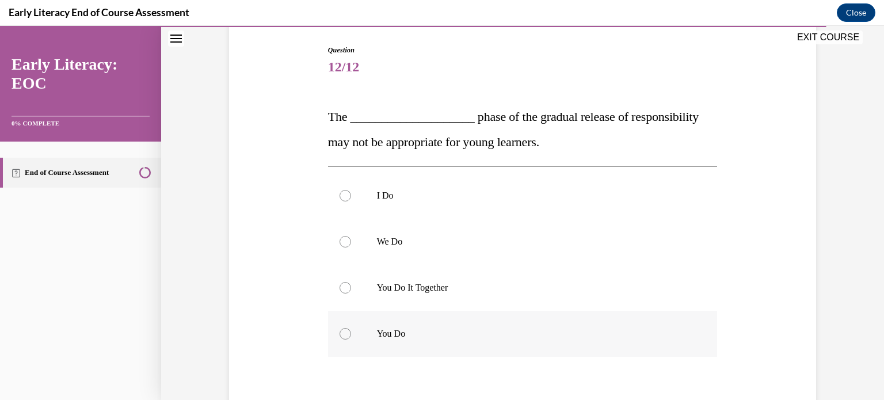
click at [490, 350] on div at bounding box center [523, 334] width 390 height 46
click at [400, 287] on p "You Do It Together" at bounding box center [533, 288] width 312 height 12
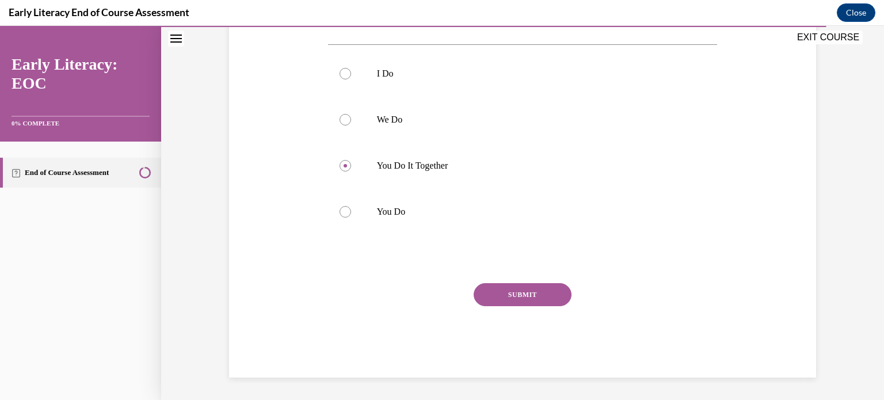
click at [551, 287] on button "SUBMIT" at bounding box center [523, 294] width 98 height 23
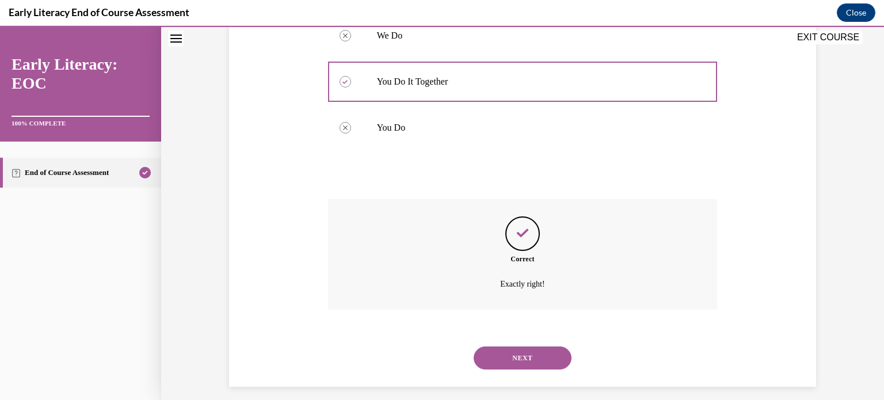
scroll to position [330, 0]
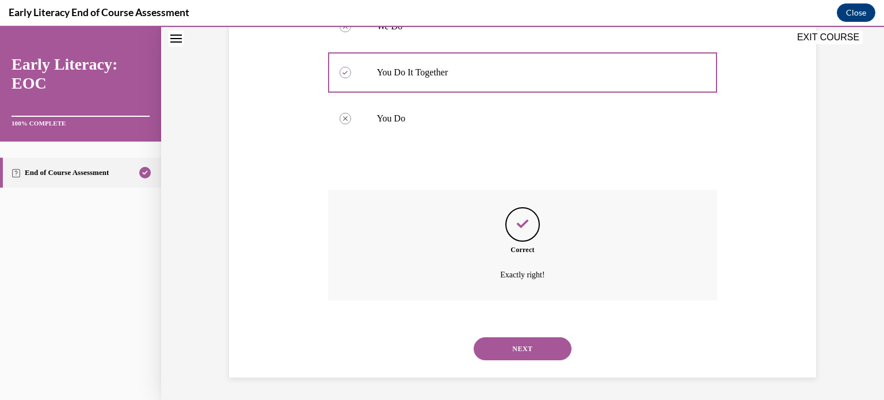
click at [523, 340] on button "NEXT" at bounding box center [523, 348] width 98 height 23
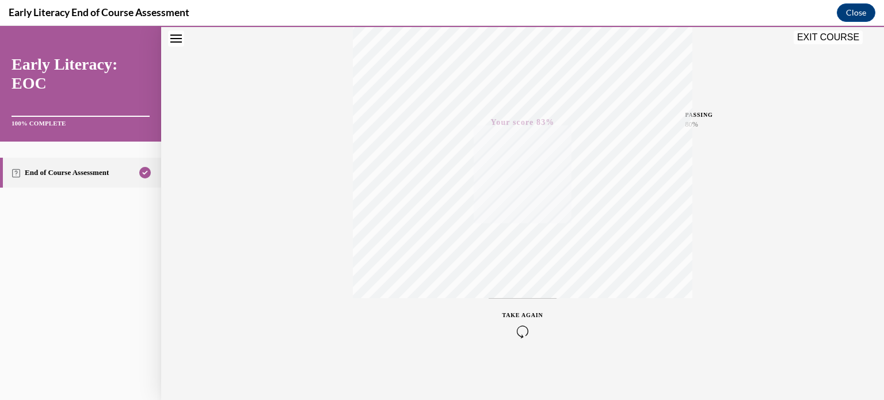
scroll to position [215, 0]
click at [825, 37] on button "EXIT COURSE" at bounding box center [827, 37] width 69 height 14
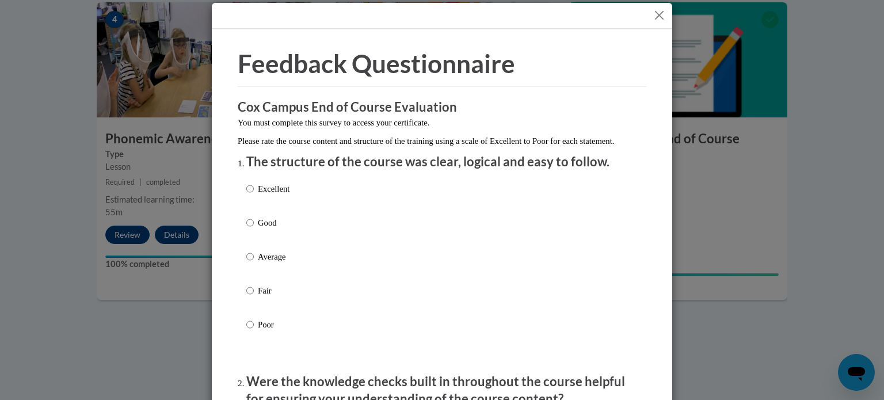
scroll to position [0, 0]
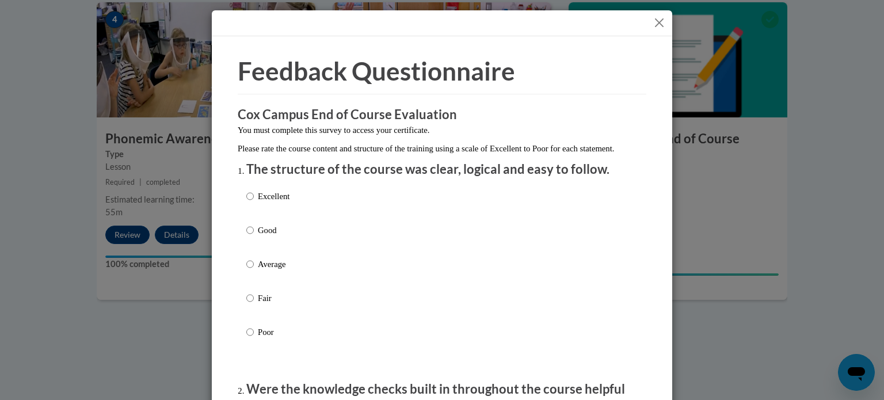
click at [273, 203] on p "Excellent" at bounding box center [274, 196] width 32 height 13
click at [254, 203] on input "Excellent" at bounding box center [249, 196] width 7 height 13
radio input "true"
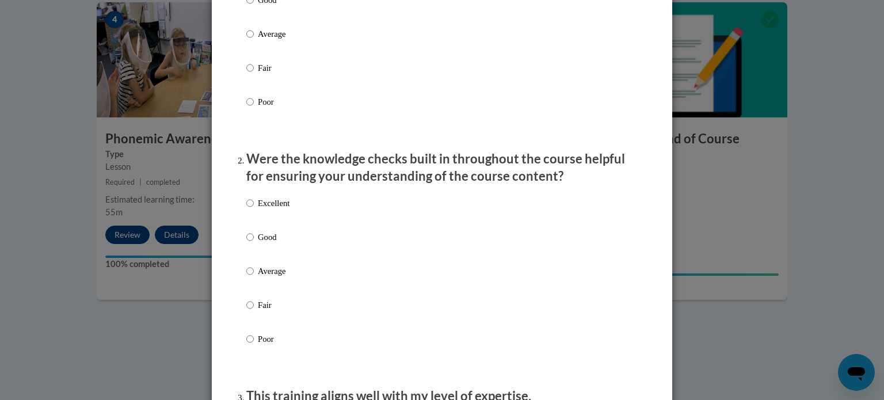
click at [284, 226] on label "Excellent" at bounding box center [267, 212] width 43 height 31
click at [254, 209] on input "Excellent" at bounding box center [249, 203] width 7 height 13
radio input "true"
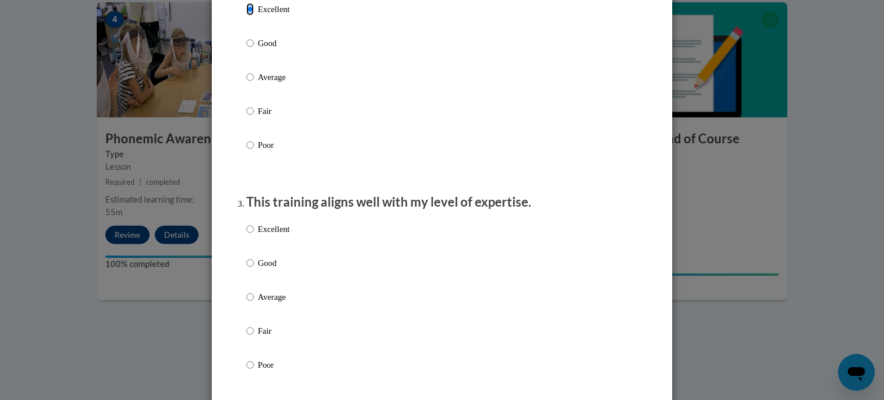
scroll to position [575, 0]
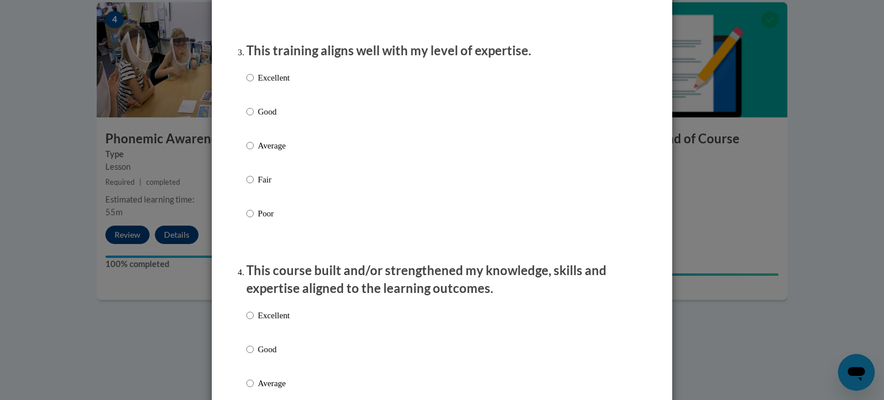
click at [264, 98] on label "Excellent" at bounding box center [267, 86] width 43 height 31
click at [254, 84] on input "Excellent" at bounding box center [249, 77] width 7 height 13
radio input "true"
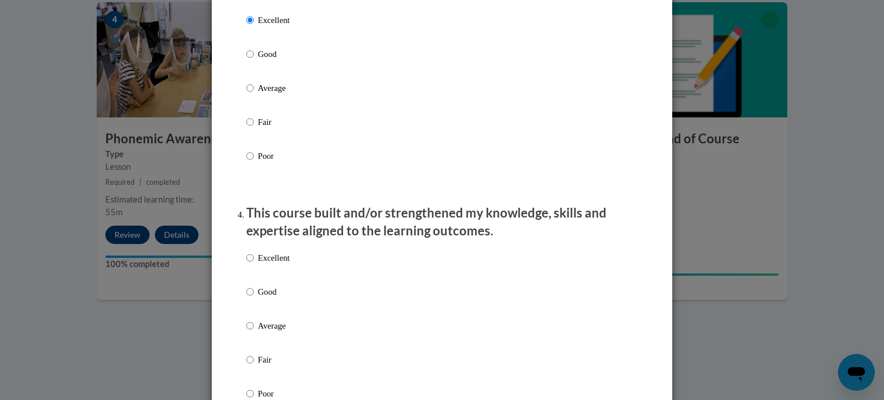
click at [285, 264] on p "Excellent" at bounding box center [274, 257] width 32 height 13
click at [254, 264] on input "Excellent" at bounding box center [249, 257] width 7 height 13
radio input "true"
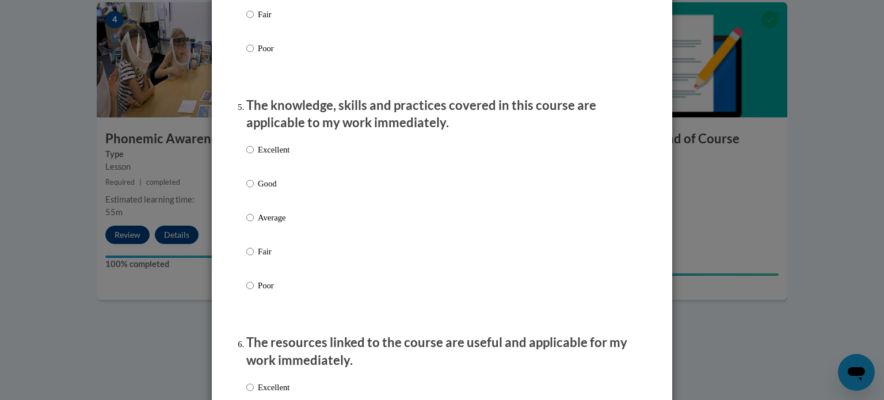
click at [281, 169] on label "Excellent" at bounding box center [267, 158] width 43 height 31
click at [254, 156] on input "Excellent" at bounding box center [249, 149] width 7 height 13
radio input "true"
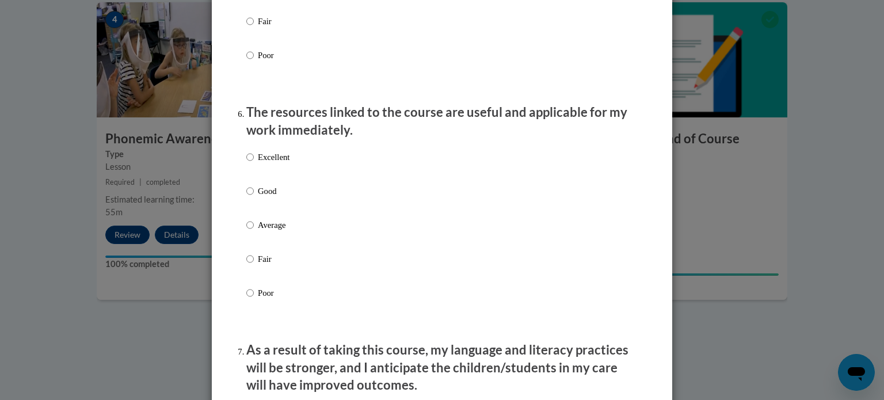
click at [278, 163] on p "Excellent" at bounding box center [274, 157] width 32 height 13
click at [254, 163] on input "Excellent" at bounding box center [249, 157] width 7 height 13
radio input "true"
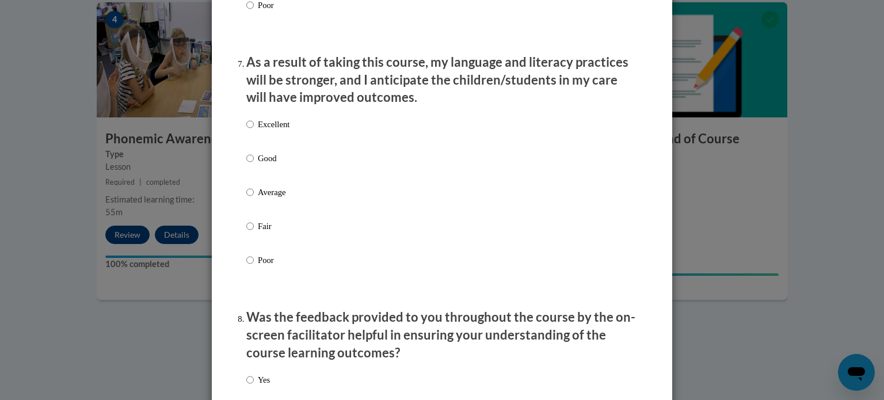
click at [274, 131] on p "Excellent" at bounding box center [274, 124] width 32 height 13
click at [254, 131] on input "Excellent" at bounding box center [249, 124] width 7 height 13
radio input "true"
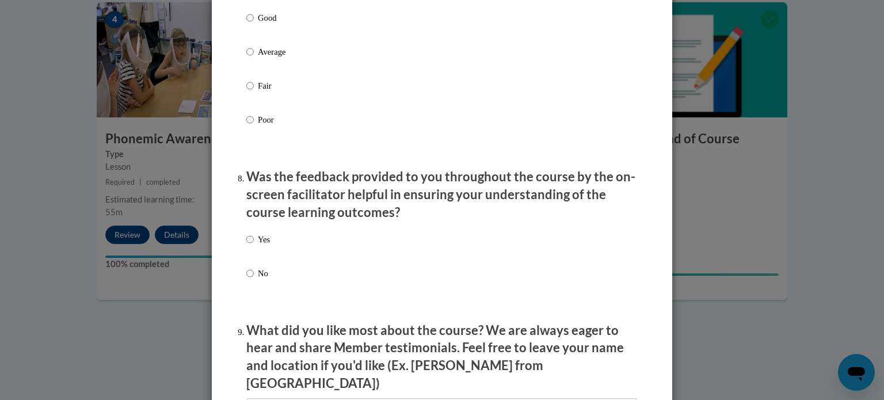
scroll to position [1784, 0]
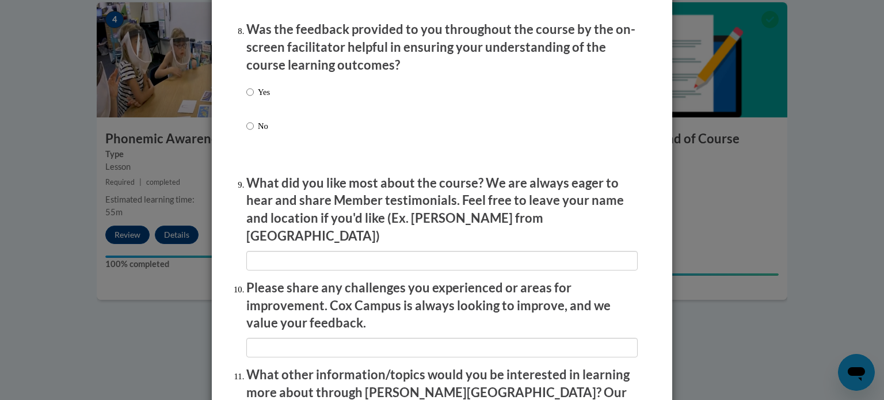
click at [258, 98] on p "Yes" at bounding box center [264, 92] width 12 height 13
click at [253, 98] on input "Yes" at bounding box center [249, 92] width 7 height 13
radio input "true"
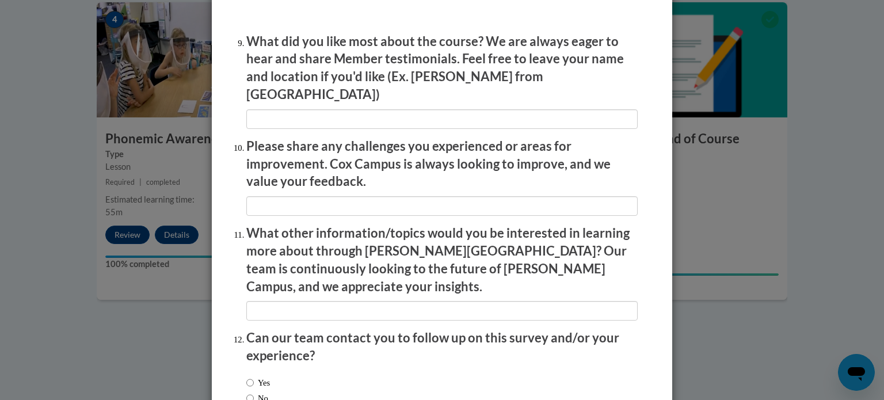
scroll to position [1996, 0]
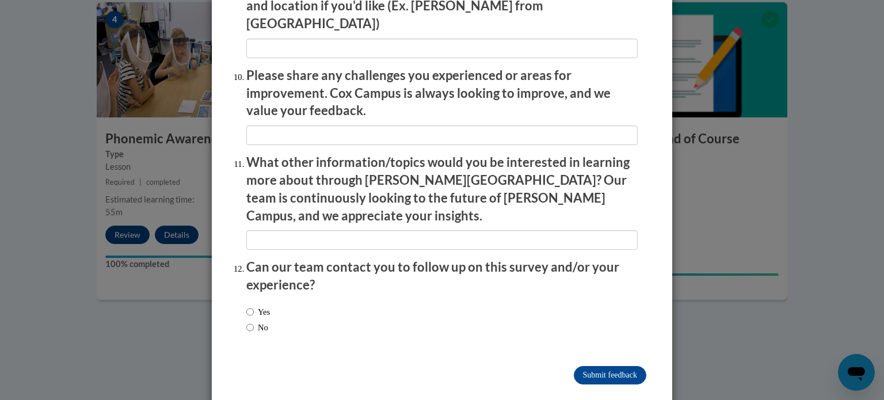
click at [254, 321] on label "No" at bounding box center [257, 327] width 22 height 13
click at [254, 321] on input "No" at bounding box center [249, 327] width 7 height 13
radio input "true"
click at [601, 366] on input "Submit feedback" at bounding box center [610, 375] width 72 height 18
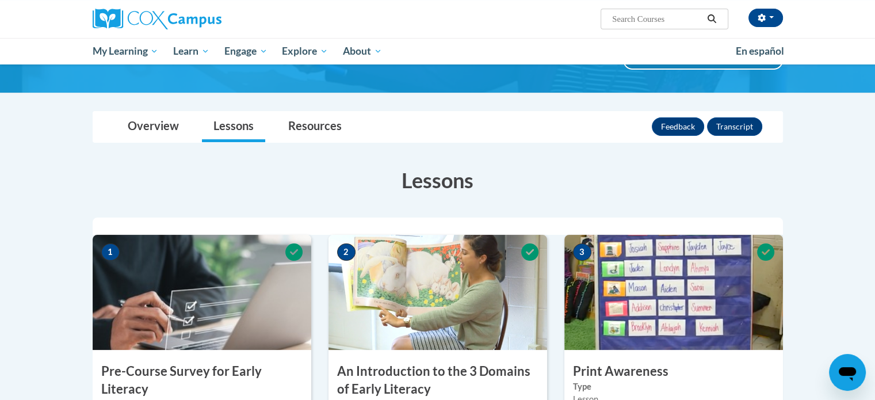
scroll to position [0, 0]
